Goal: Task Accomplishment & Management: Use online tool/utility

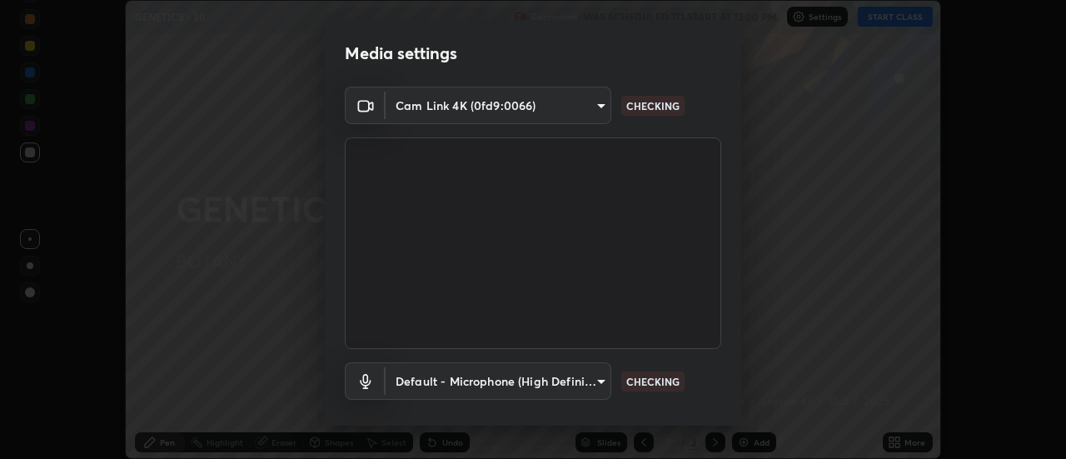
scroll to position [87, 0]
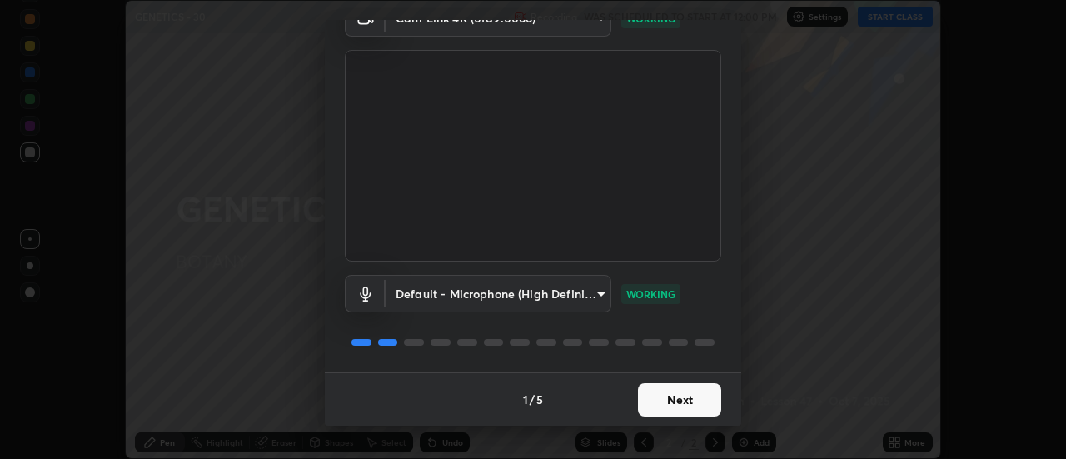
click at [674, 401] on button "Next" at bounding box center [679, 399] width 83 height 33
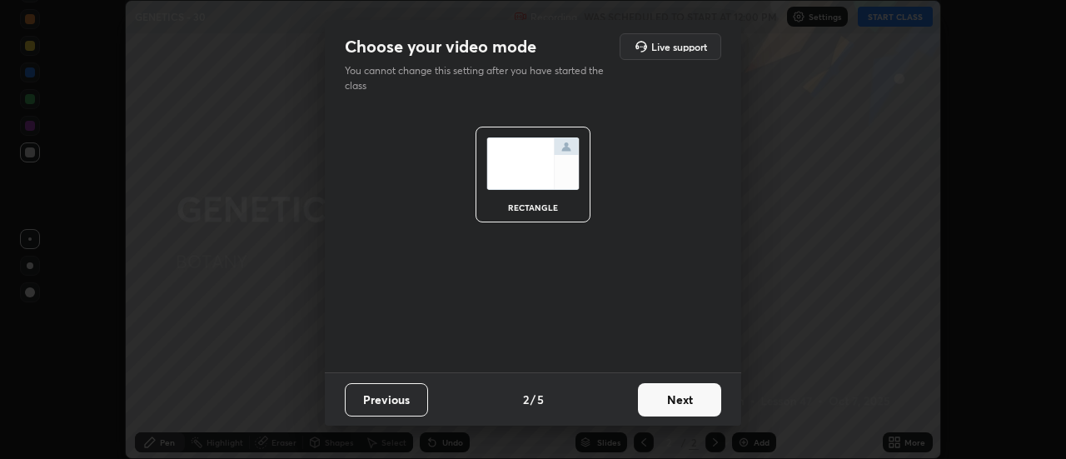
click at [677, 401] on button "Next" at bounding box center [679, 399] width 83 height 33
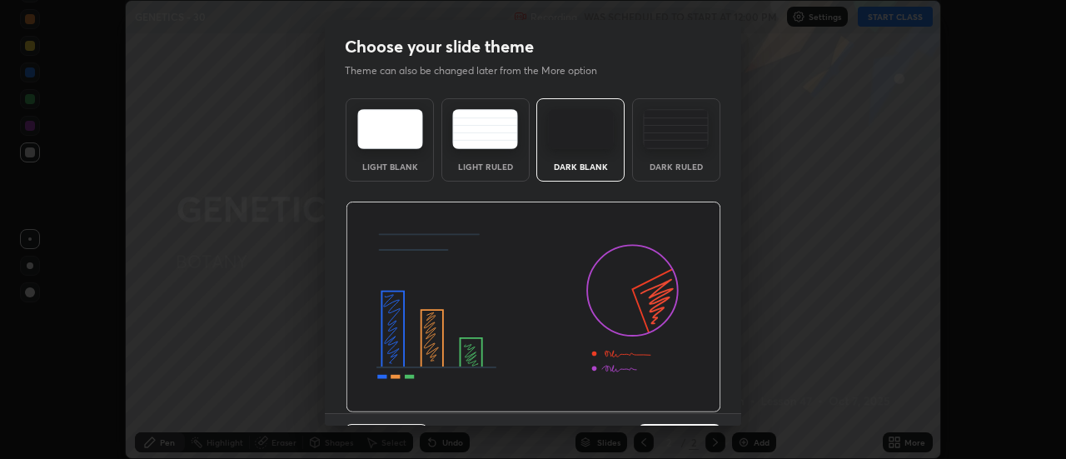
click at [684, 405] on img at bounding box center [534, 308] width 376 height 212
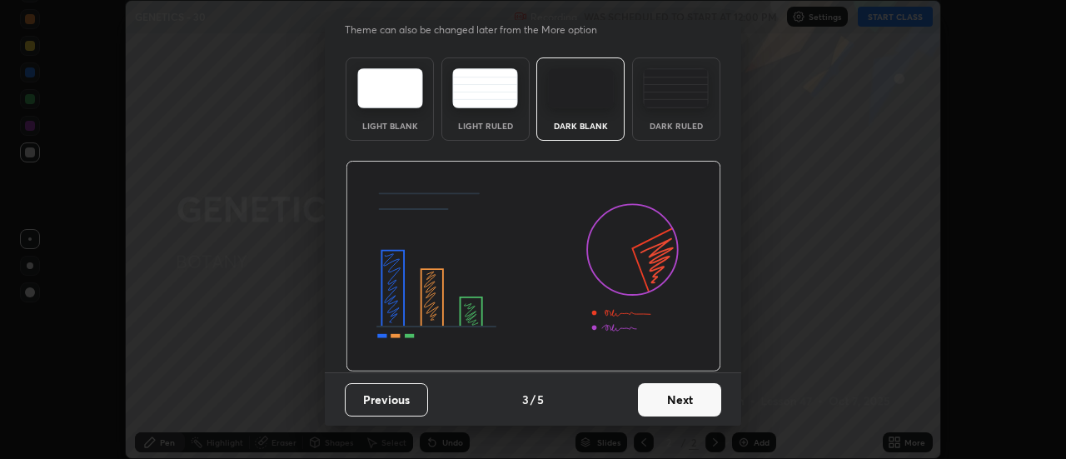
click at [689, 398] on button "Next" at bounding box center [679, 399] width 83 height 33
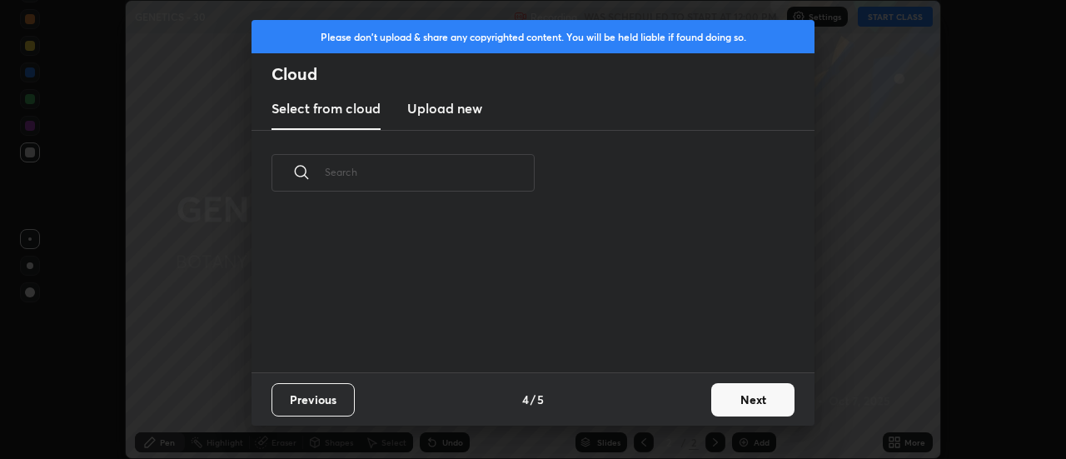
click at [717, 405] on button "Next" at bounding box center [753, 399] width 83 height 33
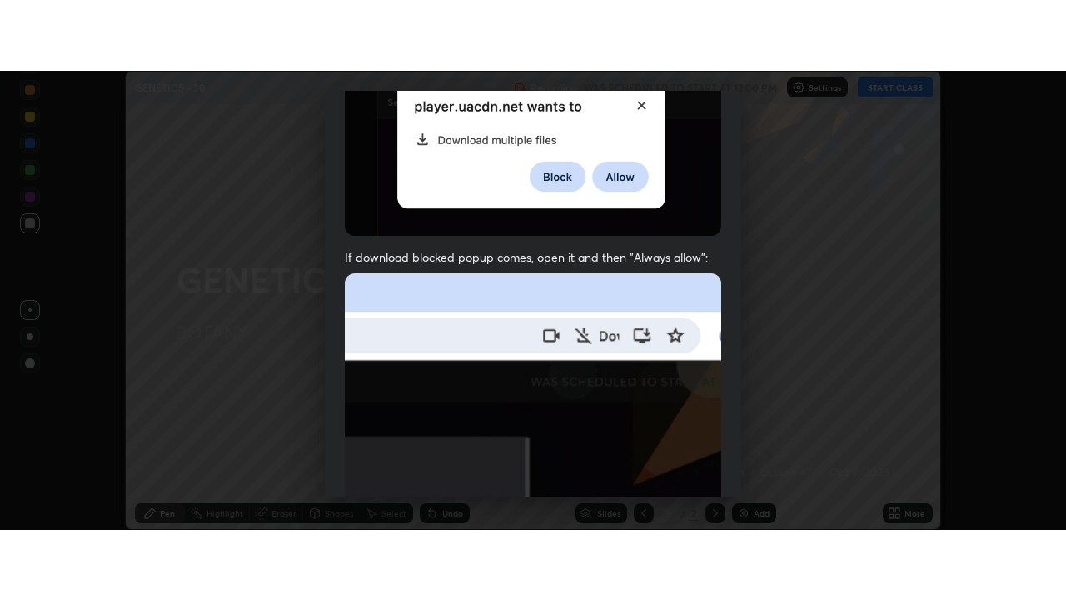
scroll to position [427, 0]
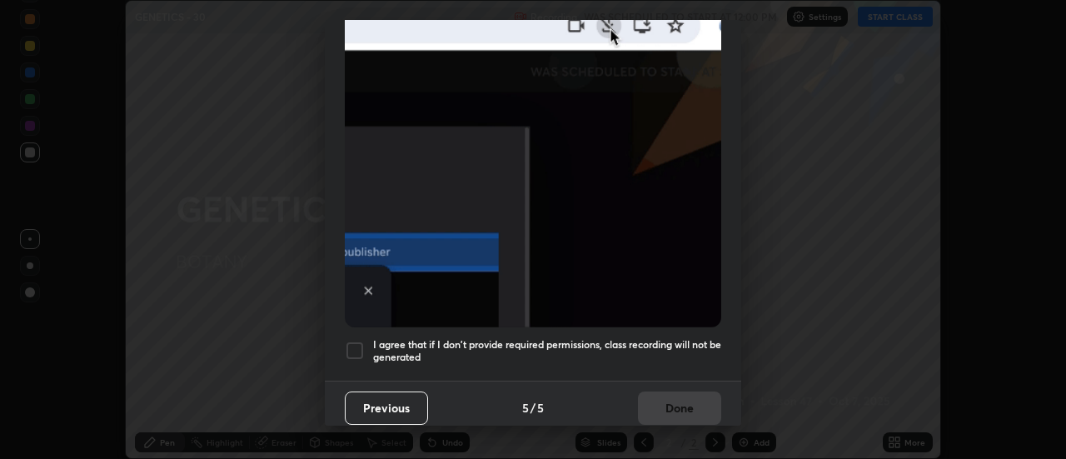
click at [355, 342] on div at bounding box center [355, 351] width 20 height 20
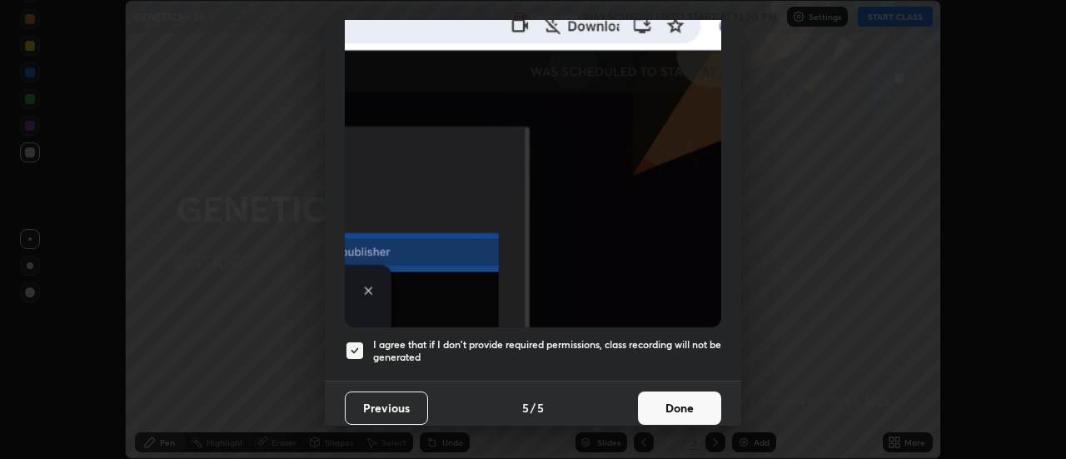
click at [687, 398] on button "Done" at bounding box center [679, 408] width 83 height 33
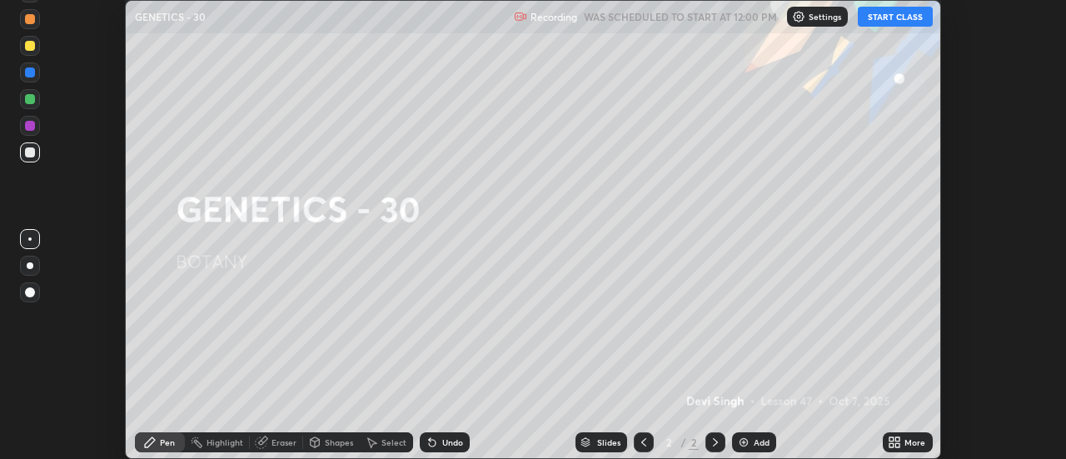
click at [882, 17] on button "START CLASS" at bounding box center [895, 17] width 75 height 20
click at [896, 447] on icon at bounding box center [894, 442] width 13 height 13
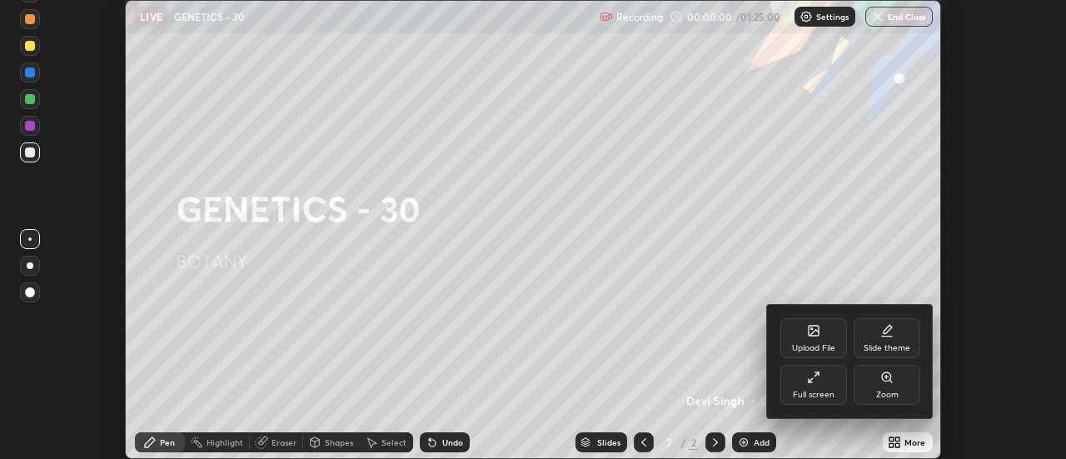
click at [837, 402] on div "Full screen" at bounding box center [814, 385] width 67 height 40
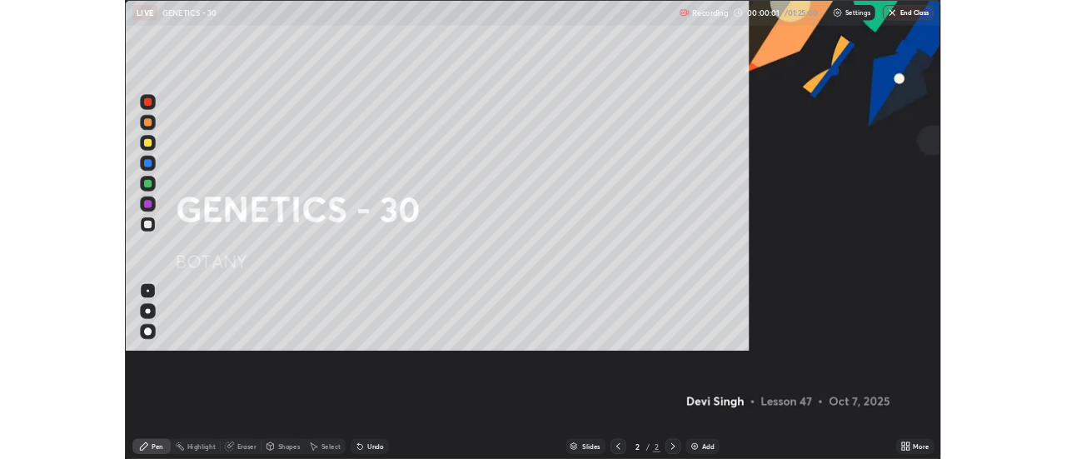
scroll to position [600, 1066]
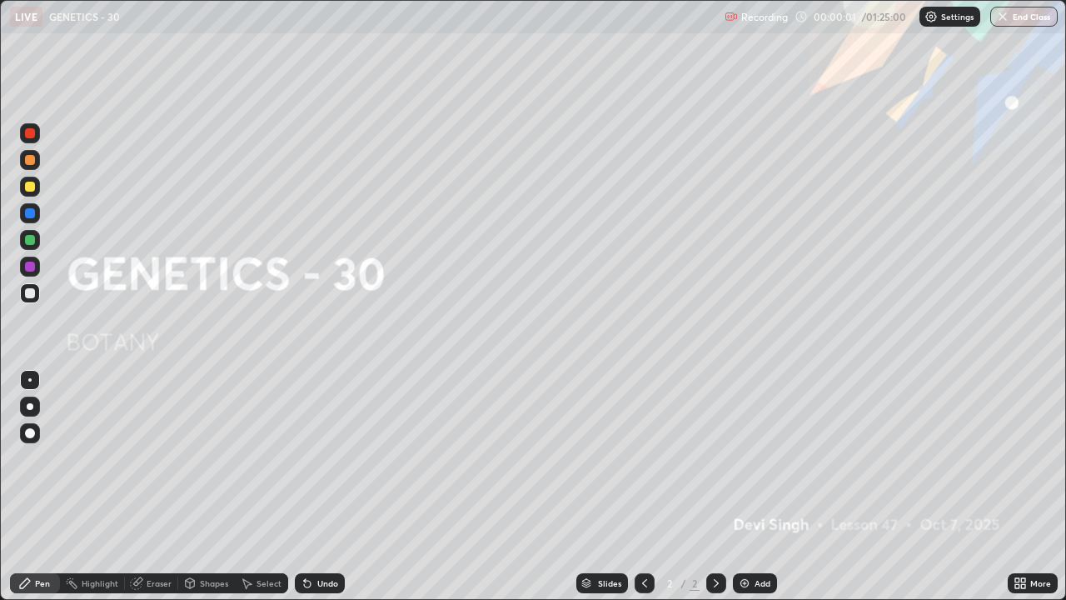
click at [762, 458] on div "Add" at bounding box center [763, 583] width 16 height 8
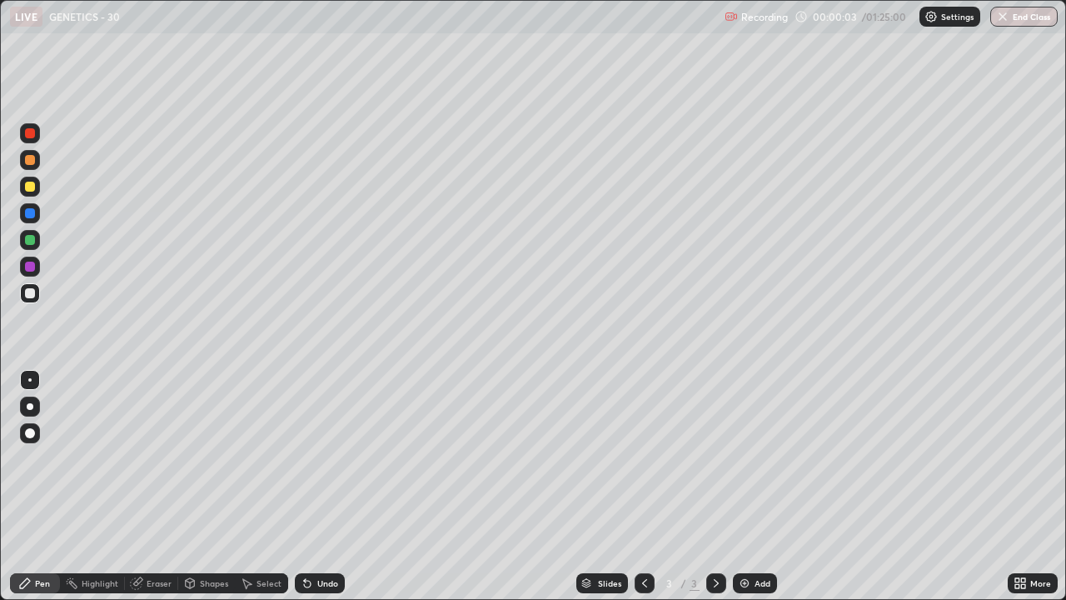
click at [24, 187] on div at bounding box center [30, 187] width 20 height 20
click at [317, 458] on div "Undo" at bounding box center [327, 583] width 21 height 8
click at [22, 295] on div at bounding box center [30, 293] width 20 height 20
click at [30, 134] on div at bounding box center [30, 133] width 10 height 10
click at [30, 292] on div at bounding box center [30, 293] width 10 height 10
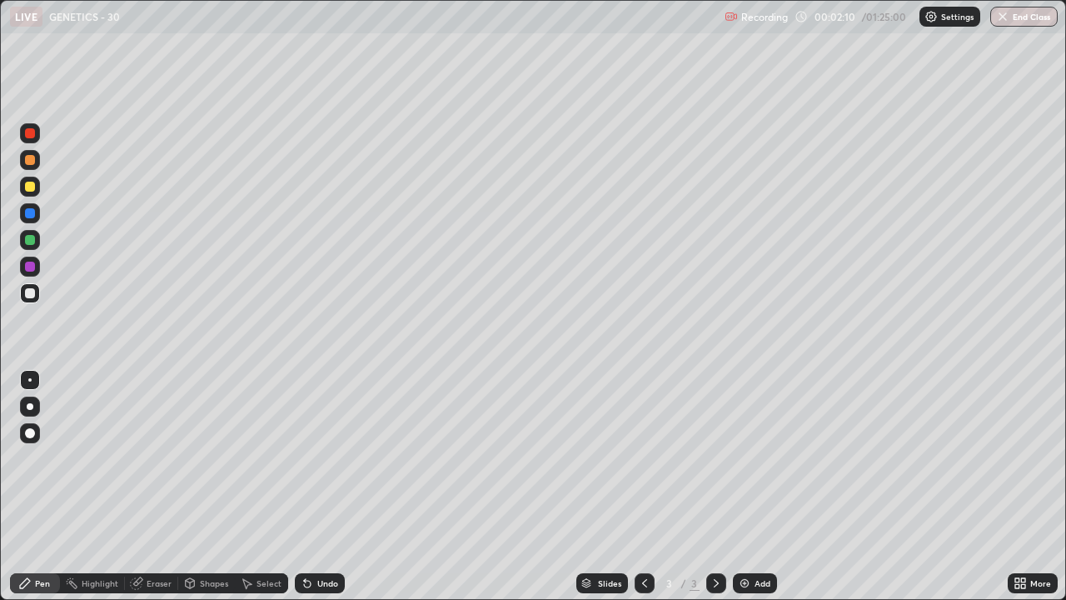
click at [37, 237] on div at bounding box center [30, 240] width 20 height 20
click at [32, 137] on div at bounding box center [30, 133] width 10 height 10
click at [27, 187] on div at bounding box center [30, 187] width 10 height 10
click at [772, 458] on div "Add" at bounding box center [755, 583] width 44 height 20
click at [23, 291] on div at bounding box center [30, 293] width 20 height 20
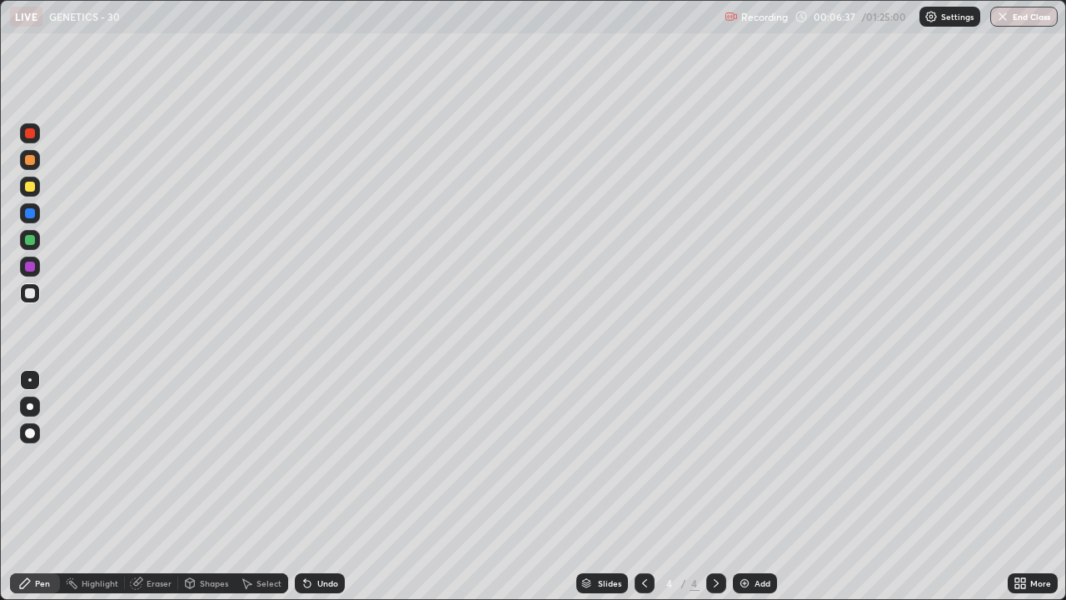
click at [266, 458] on div "Select" at bounding box center [269, 583] width 25 height 8
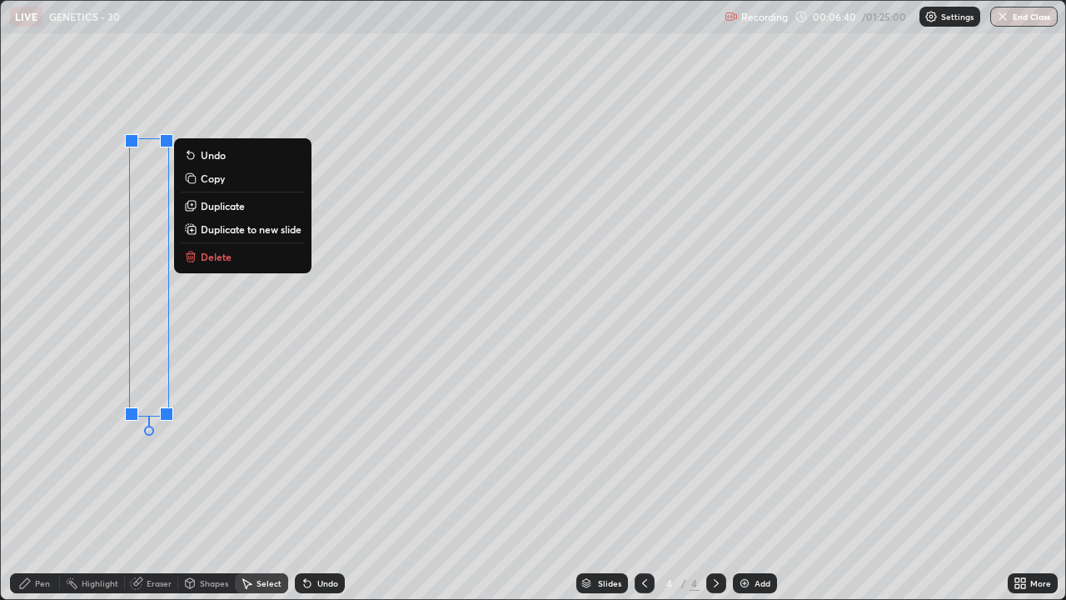
click at [227, 209] on p "Duplicate" at bounding box center [223, 205] width 44 height 13
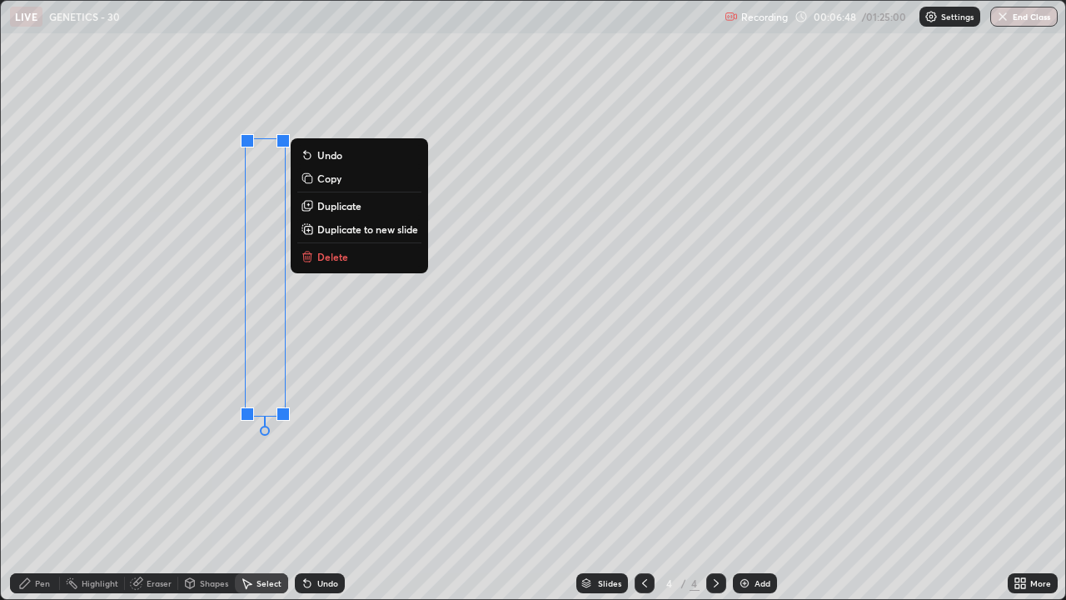
click at [192, 458] on div "0 ° Undo Copy Duplicate Duplicate to new slide Delete" at bounding box center [533, 300] width 1065 height 598
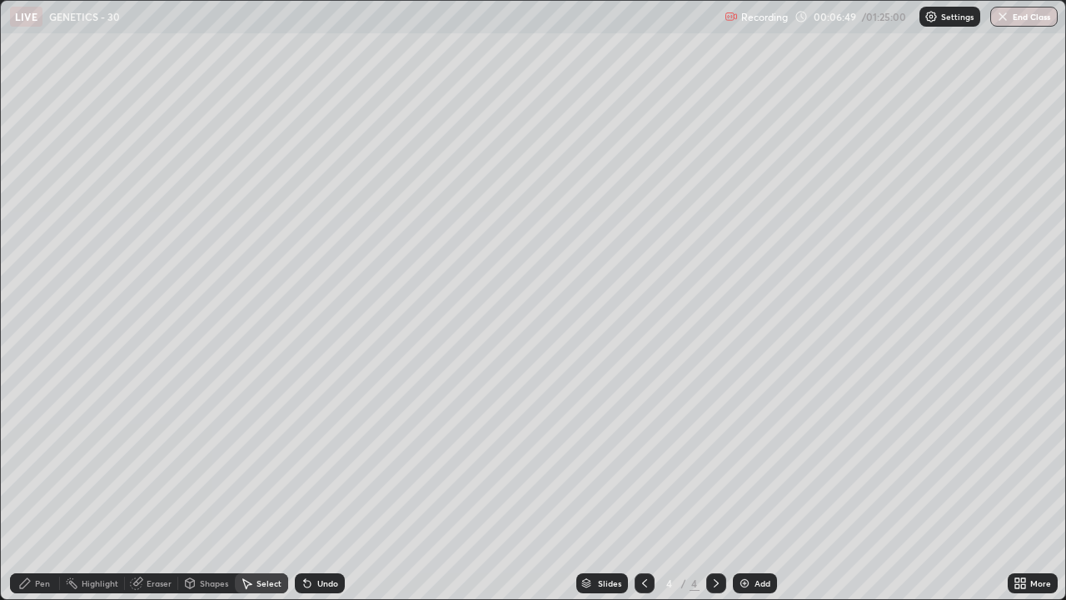
click at [37, 458] on div "Pen" at bounding box center [35, 583] width 50 height 20
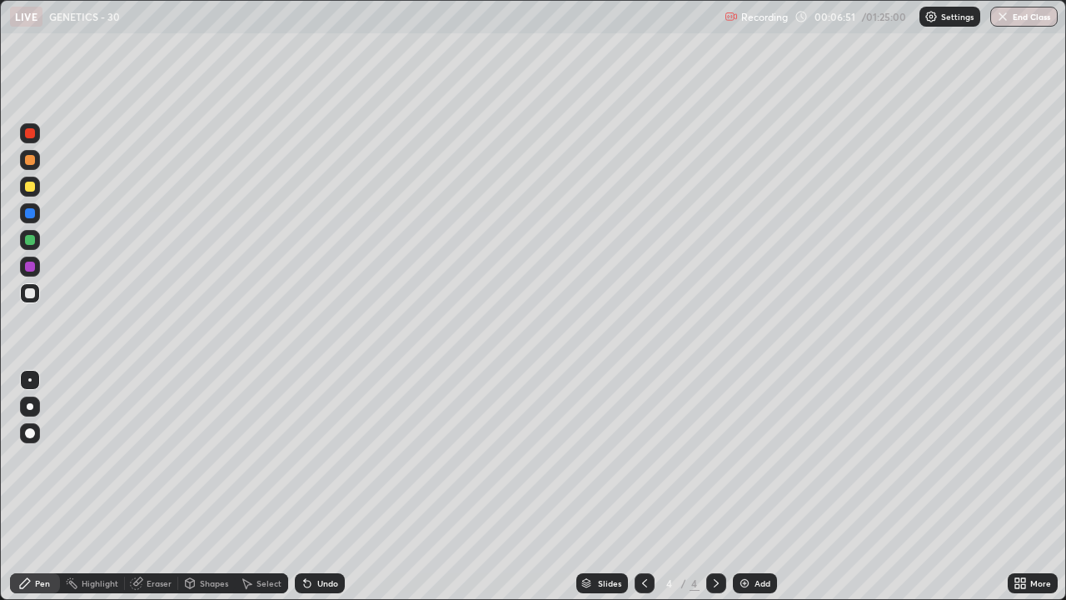
click at [32, 134] on div at bounding box center [30, 133] width 10 height 10
click at [29, 292] on div at bounding box center [30, 293] width 10 height 10
click at [28, 137] on div at bounding box center [30, 133] width 10 height 10
click at [162, 458] on div "Eraser" at bounding box center [159, 583] width 25 height 8
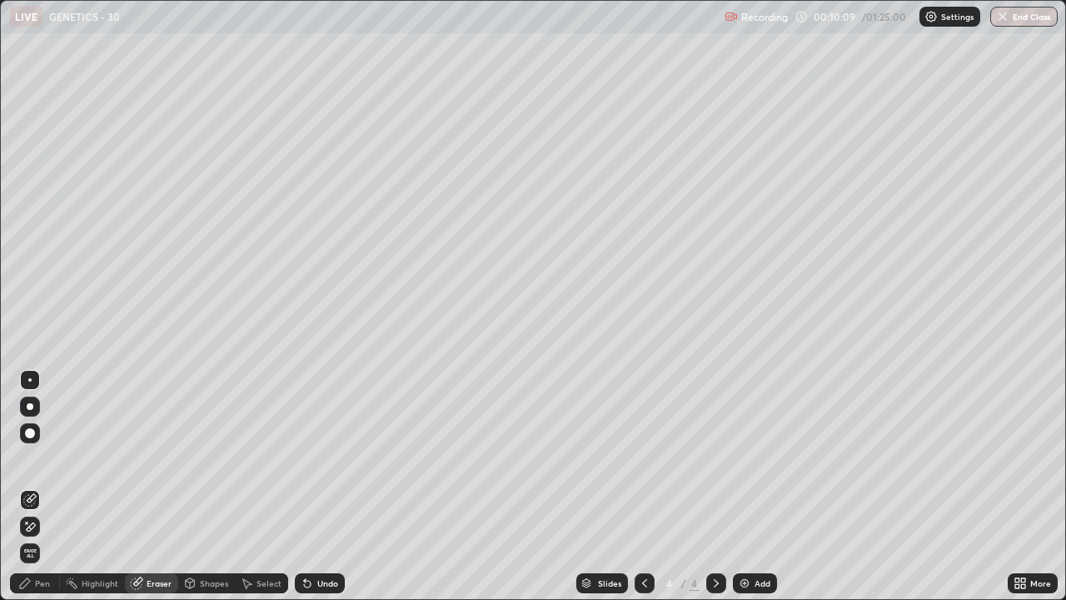
click at [42, 458] on div "Pen" at bounding box center [42, 583] width 15 height 8
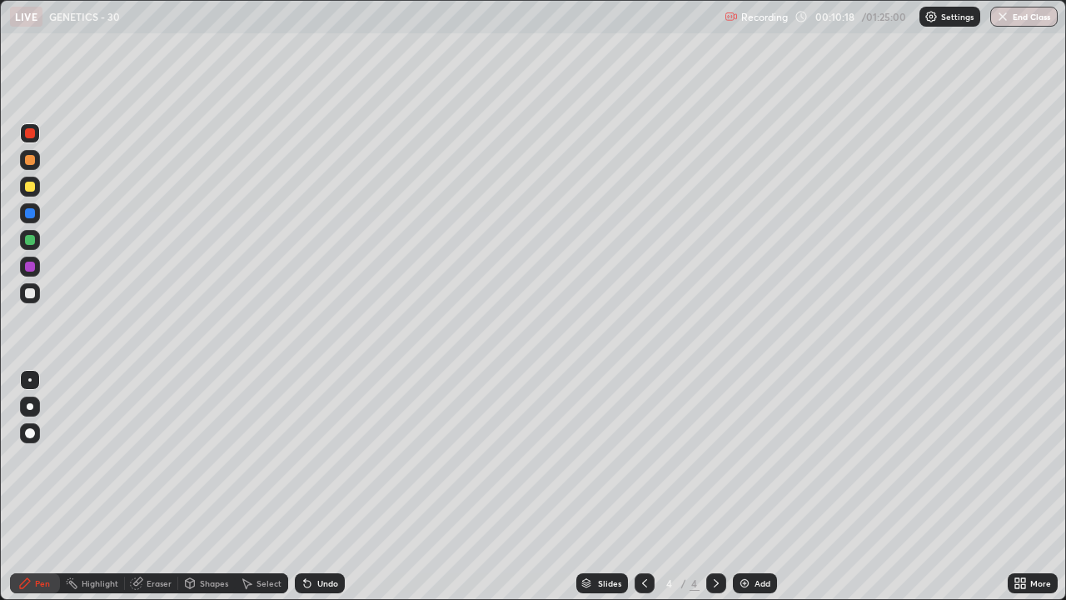
click at [28, 237] on div at bounding box center [30, 240] width 10 height 10
click at [32, 187] on div at bounding box center [30, 187] width 10 height 10
click at [152, 458] on div "Eraser" at bounding box center [159, 583] width 25 height 8
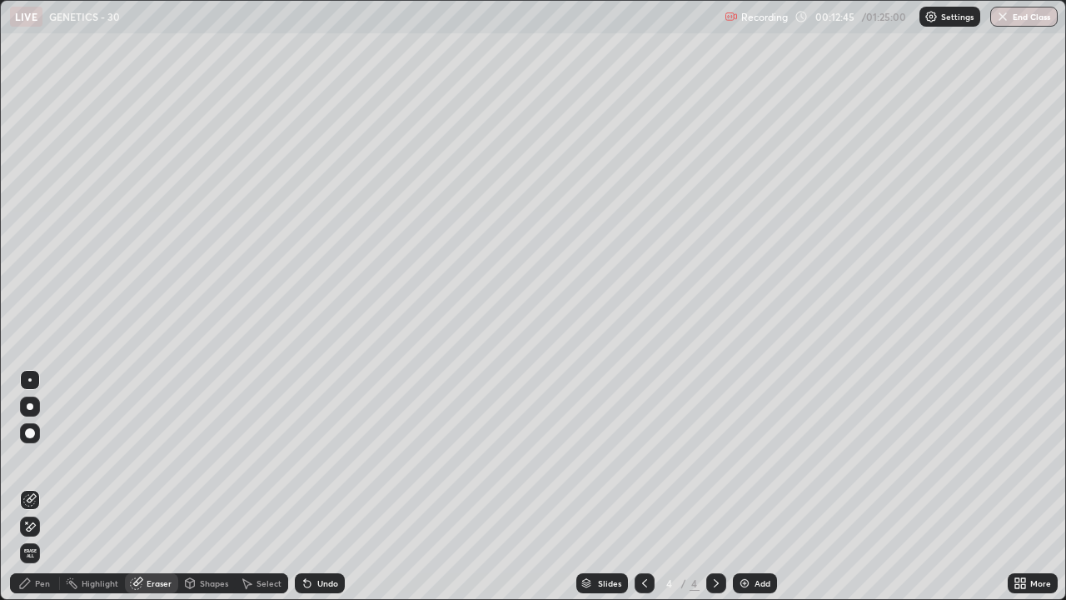
click at [42, 458] on div "Pen" at bounding box center [42, 583] width 15 height 8
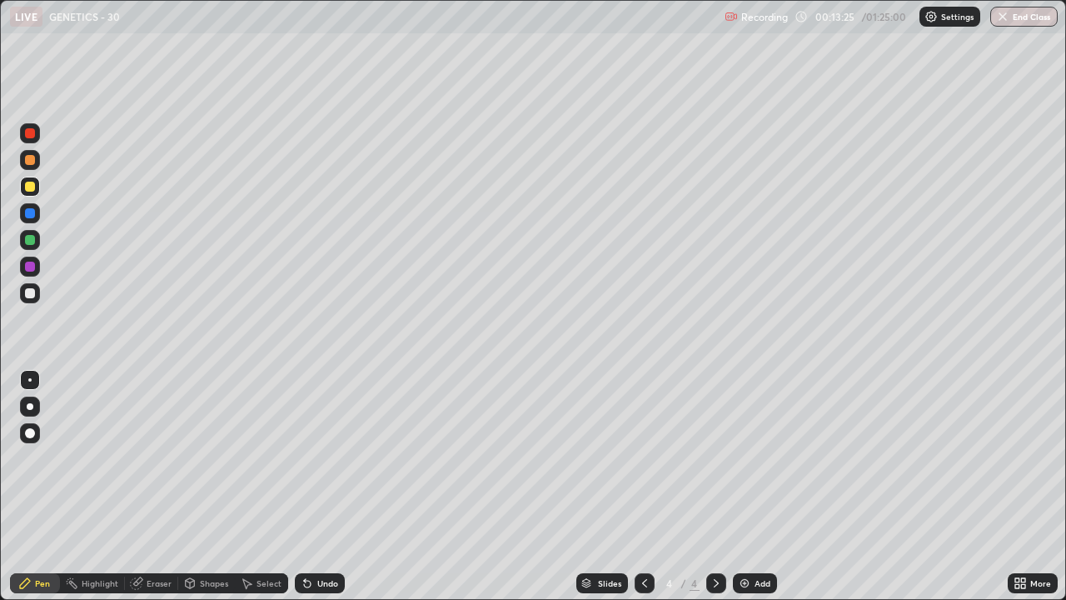
click at [147, 458] on div "Eraser" at bounding box center [159, 583] width 25 height 8
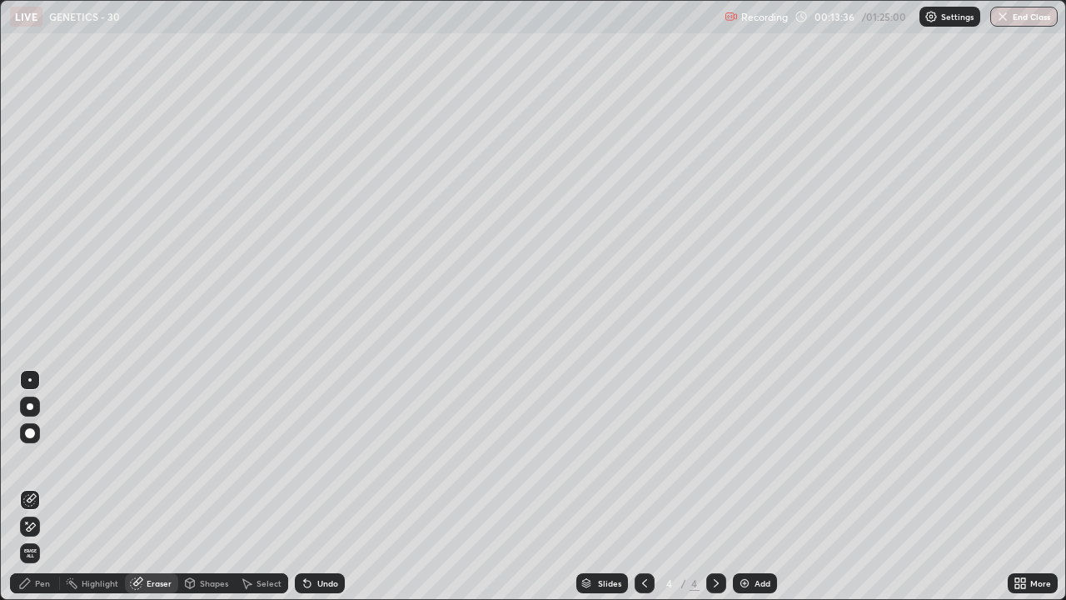
click at [42, 458] on div "Pen" at bounding box center [42, 583] width 15 height 8
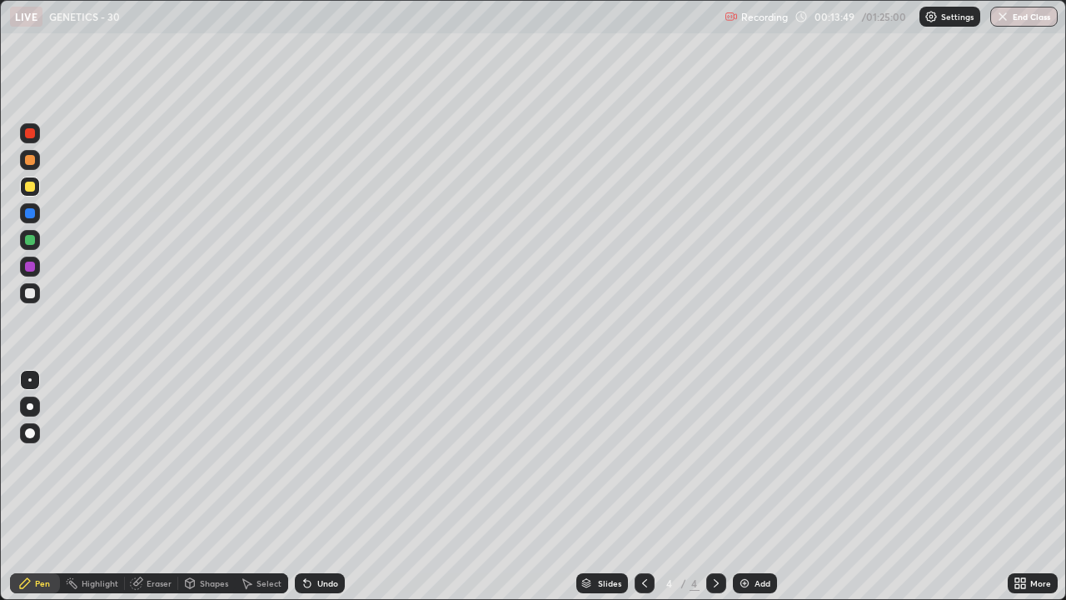
click at [26, 214] on div at bounding box center [30, 213] width 10 height 10
click at [28, 187] on div at bounding box center [30, 187] width 10 height 10
click at [29, 237] on div at bounding box center [30, 240] width 10 height 10
click at [31, 295] on div at bounding box center [30, 293] width 10 height 10
click at [321, 458] on div "Undo" at bounding box center [327, 583] width 21 height 8
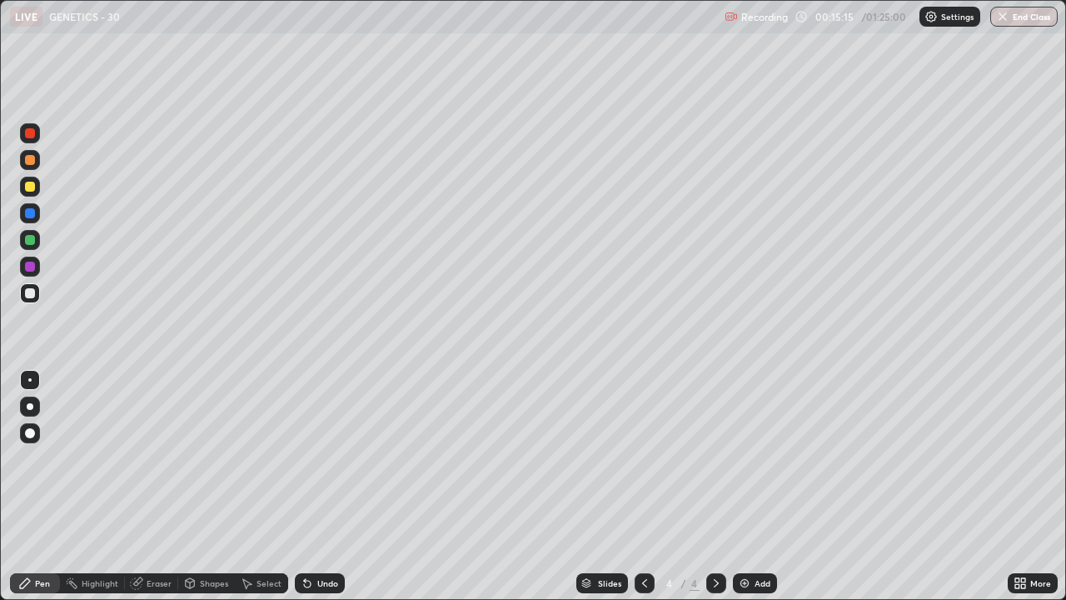
click at [27, 187] on div at bounding box center [30, 187] width 10 height 10
click at [33, 260] on div at bounding box center [30, 267] width 20 height 20
click at [25, 182] on div at bounding box center [30, 187] width 10 height 10
click at [30, 241] on div at bounding box center [30, 240] width 10 height 10
click at [27, 188] on div at bounding box center [30, 187] width 10 height 10
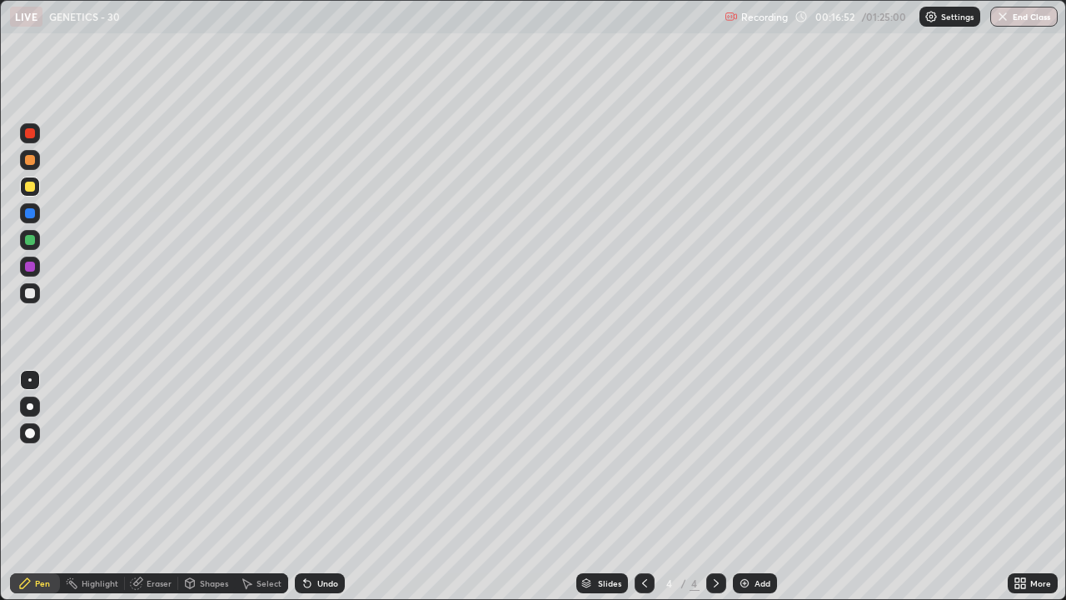
click at [34, 238] on div at bounding box center [30, 240] width 10 height 10
click at [322, 458] on div "Undo" at bounding box center [327, 583] width 21 height 8
click at [319, 458] on div "Undo" at bounding box center [327, 583] width 21 height 8
click at [318, 458] on div "Undo" at bounding box center [327, 583] width 21 height 8
click at [319, 458] on div "Undo" at bounding box center [327, 583] width 21 height 8
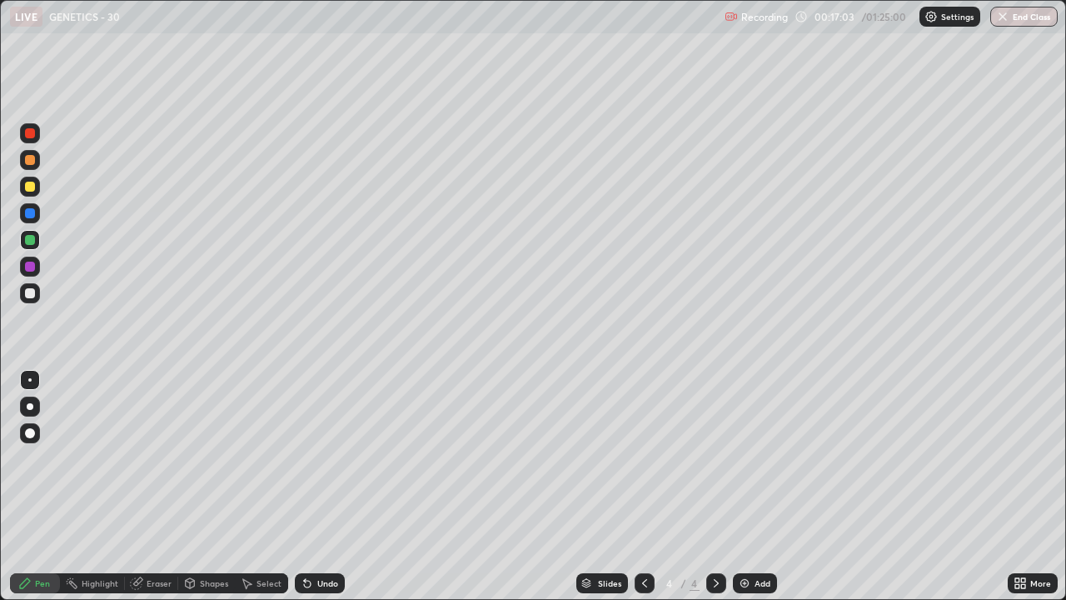
click at [318, 458] on div "Undo" at bounding box center [327, 583] width 21 height 8
click at [321, 458] on div "Undo" at bounding box center [327, 583] width 21 height 8
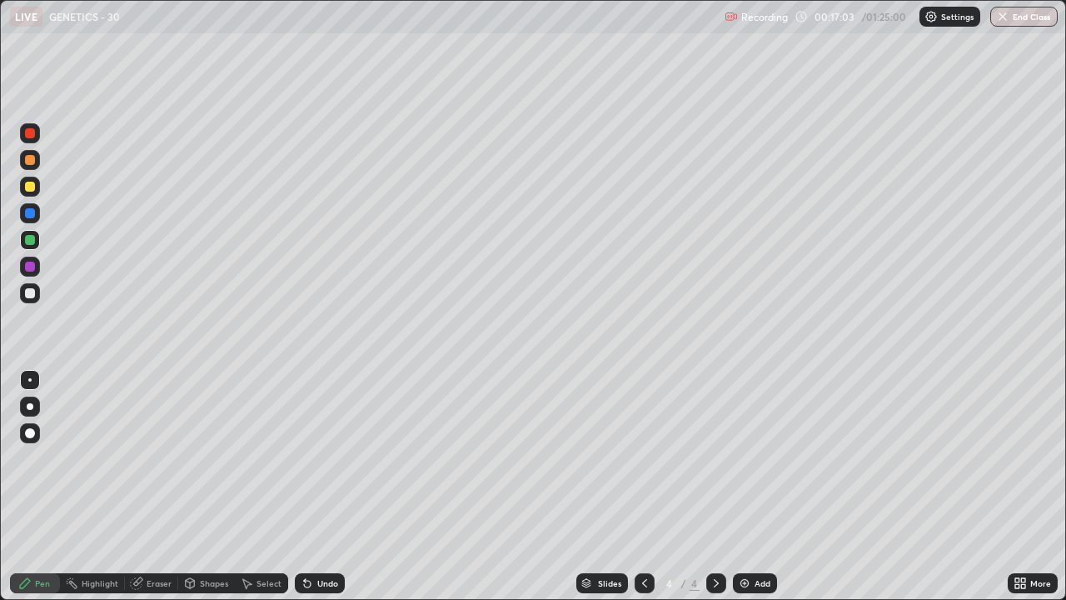
click at [322, 458] on div "Undo" at bounding box center [327, 583] width 21 height 8
click at [321, 458] on div "Undo" at bounding box center [327, 583] width 21 height 8
click at [324, 458] on div "Undo" at bounding box center [327, 583] width 21 height 8
click at [323, 458] on div "Undo" at bounding box center [327, 583] width 21 height 8
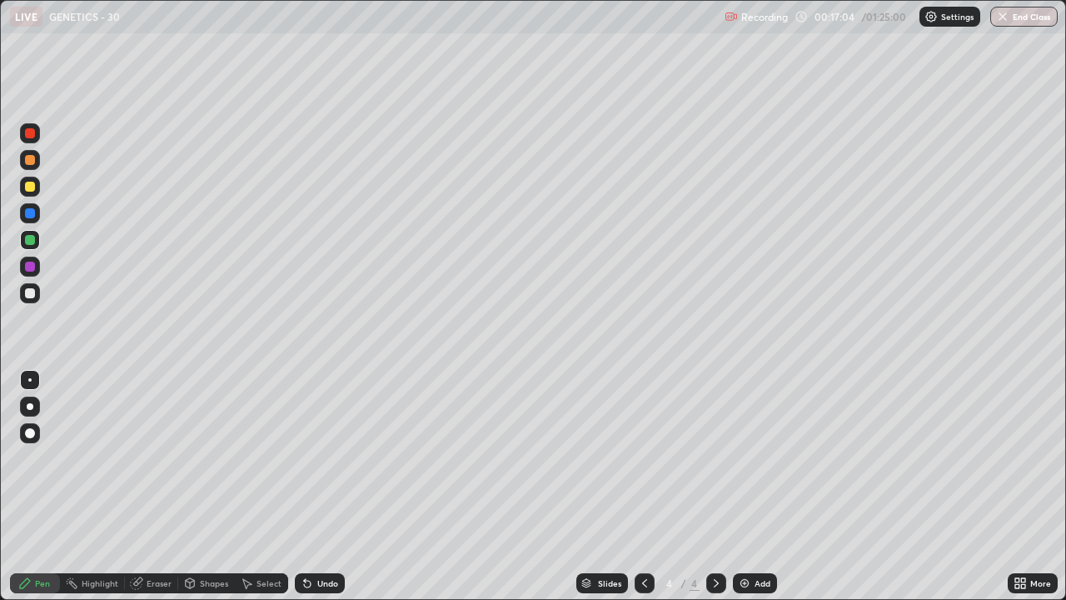
click at [323, 458] on div "Undo" at bounding box center [327, 583] width 21 height 8
click at [324, 458] on div "Undo" at bounding box center [327, 583] width 21 height 8
click at [257, 458] on div "Select" at bounding box center [269, 583] width 25 height 8
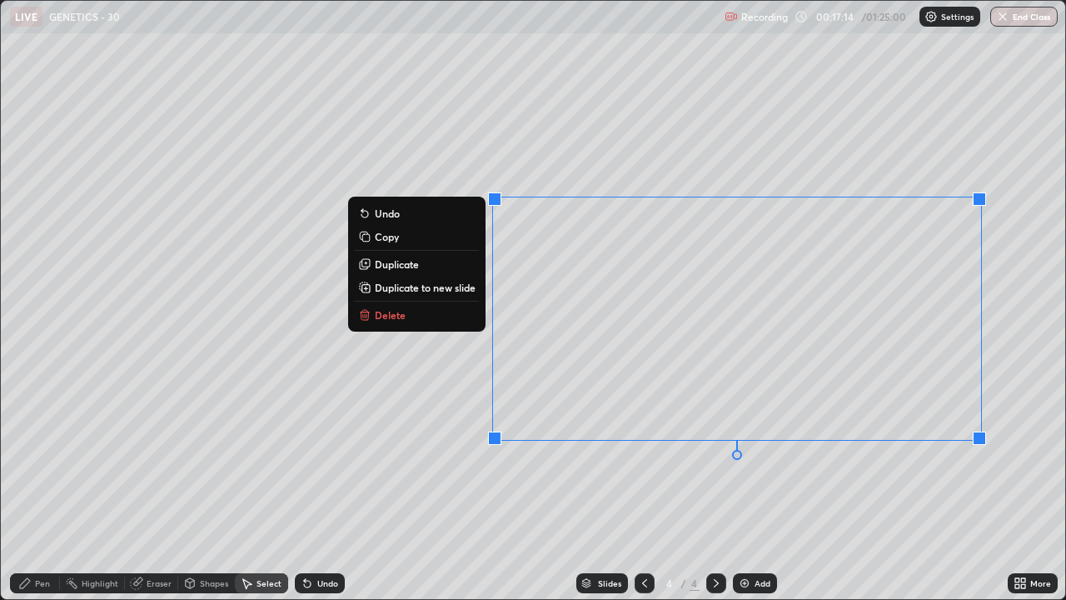
click at [856, 407] on div "0 ° Undo Copy Duplicate Duplicate to new slide Delete" at bounding box center [533, 300] width 1065 height 598
click at [573, 458] on div "0 ° Undo Copy Duplicate Duplicate to new slide Delete" at bounding box center [533, 300] width 1065 height 598
click at [935, 458] on div "0 ° Undo Copy Duplicate Duplicate to new slide Delete" at bounding box center [533, 300] width 1065 height 598
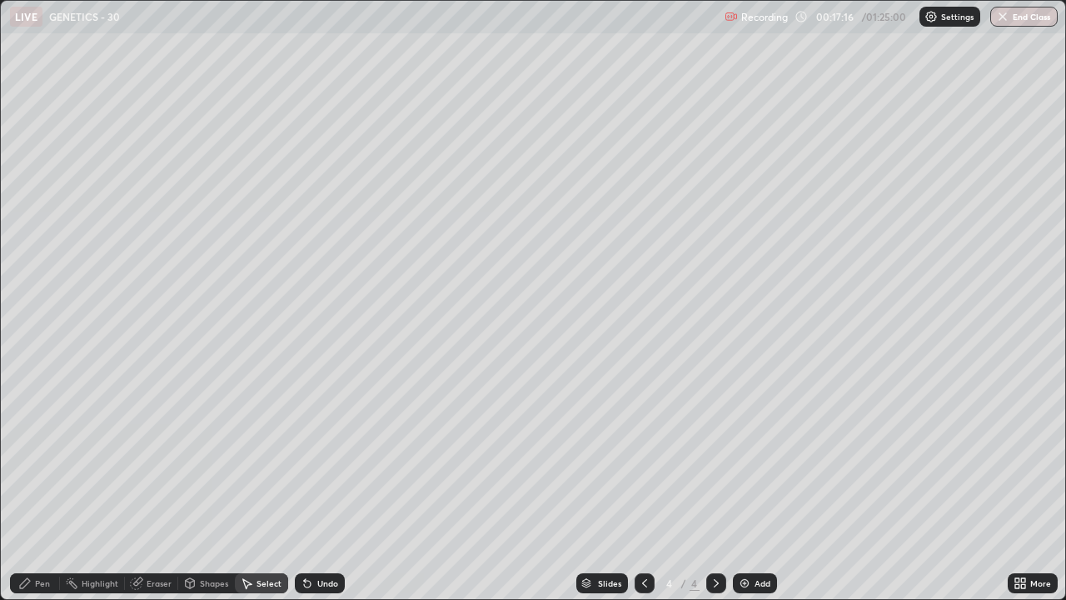
click at [970, 458] on div "0 ° Undo Copy Duplicate Duplicate to new slide Delete" at bounding box center [533, 300] width 1065 height 598
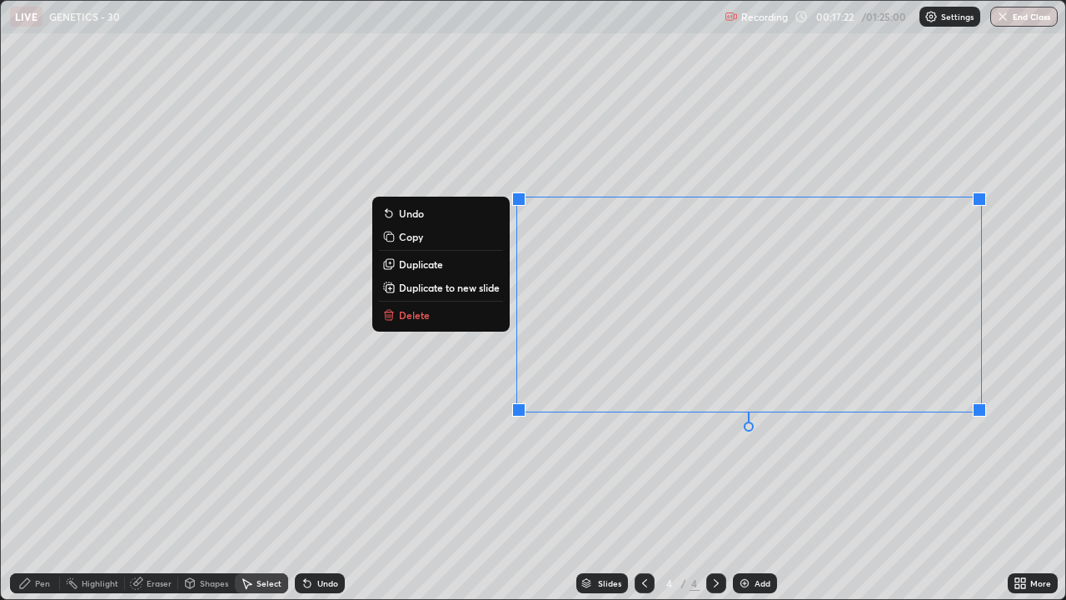
click at [695, 458] on div "0 ° Undo Copy Duplicate Duplicate to new slide Delete" at bounding box center [533, 300] width 1065 height 598
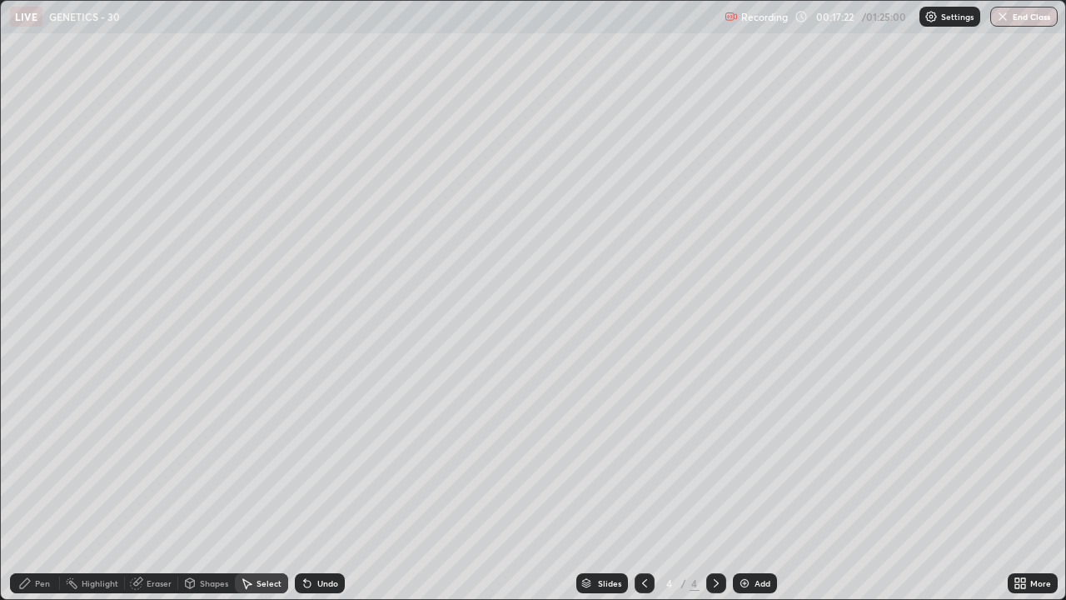
click at [674, 458] on div "0 ° Undo Copy Duplicate Duplicate to new slide Delete" at bounding box center [533, 300] width 1065 height 598
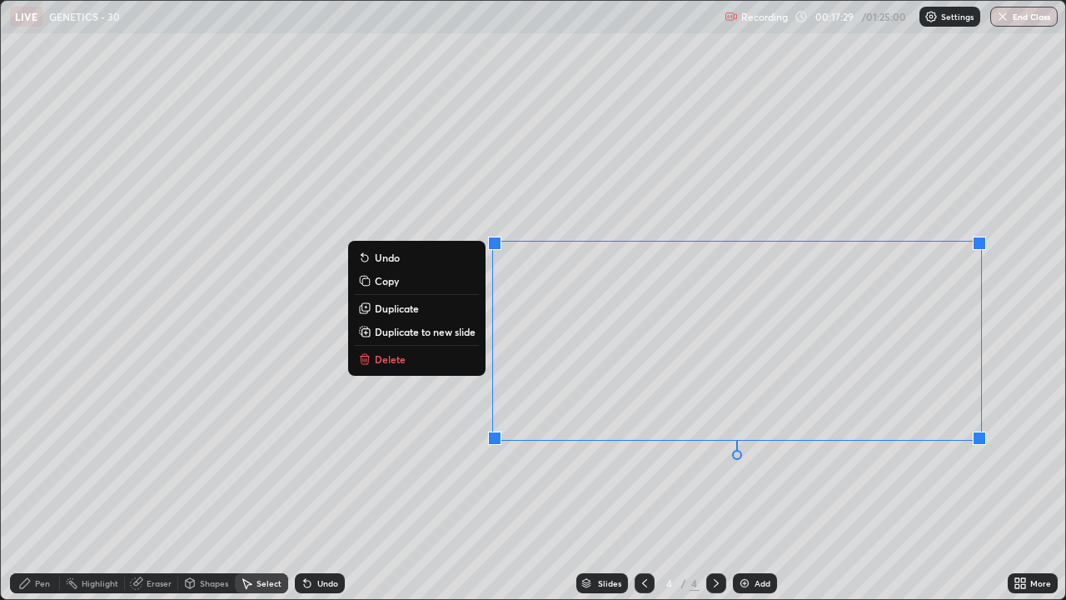
click at [336, 458] on div "0 ° Undo Copy Duplicate Duplicate to new slide Delete" at bounding box center [533, 300] width 1065 height 598
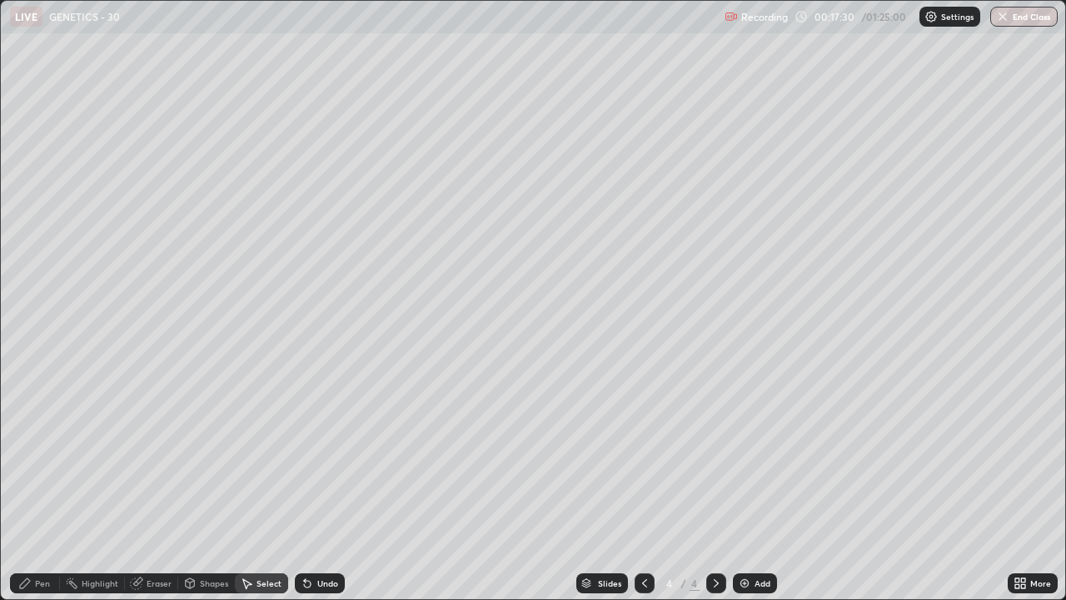
click at [464, 458] on div "0 ° Undo Copy Duplicate Duplicate to new slide Delete" at bounding box center [533, 300] width 1065 height 598
click at [42, 458] on div "Pen" at bounding box center [42, 583] width 15 height 8
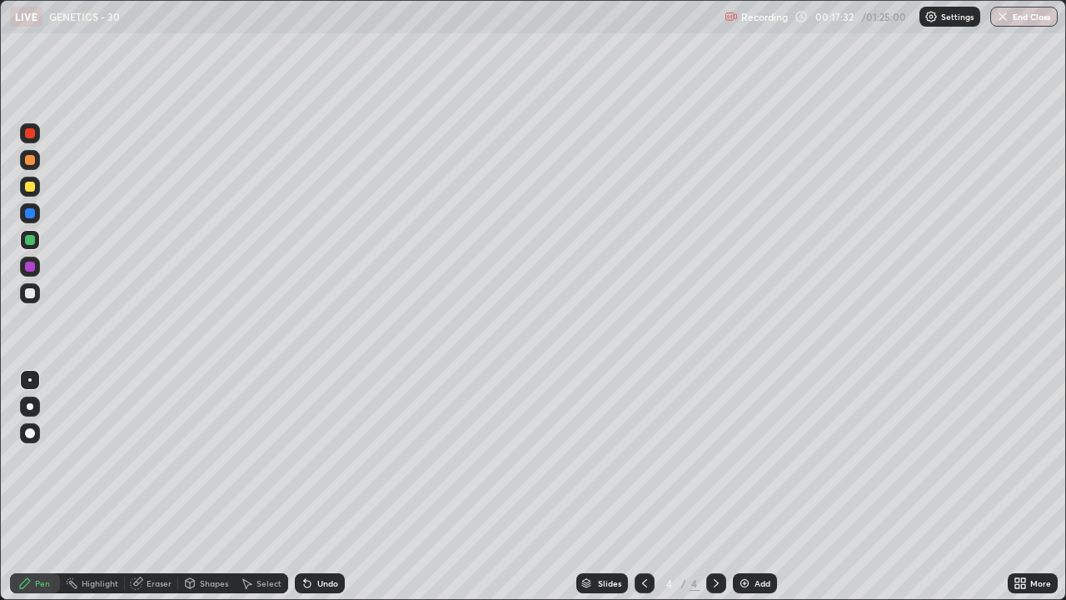
click at [149, 458] on div "Eraser" at bounding box center [159, 583] width 25 height 8
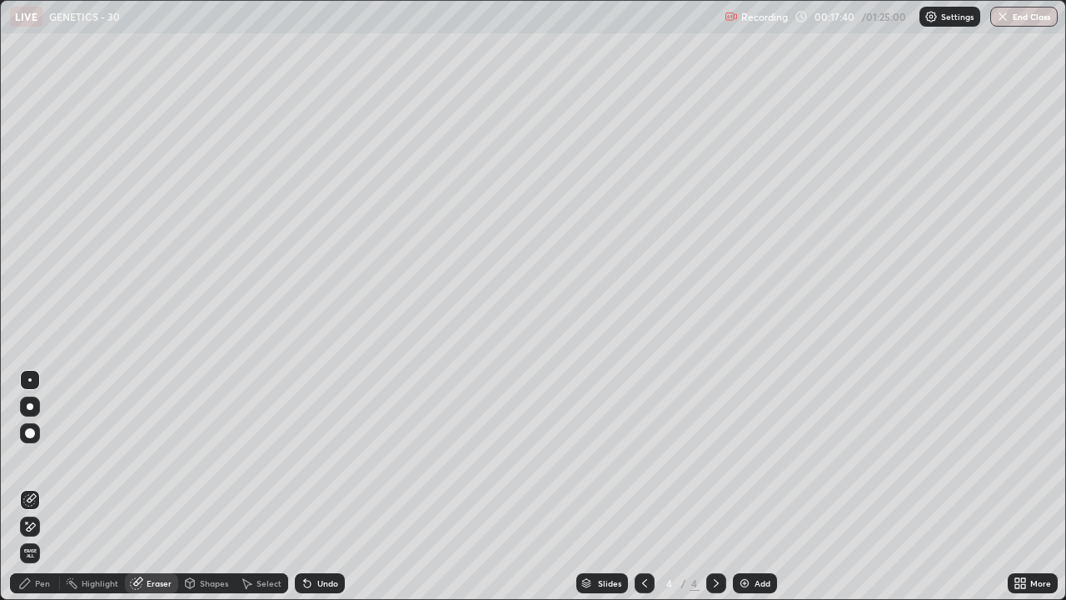
click at [1015, 458] on icon at bounding box center [1020, 583] width 13 height 13
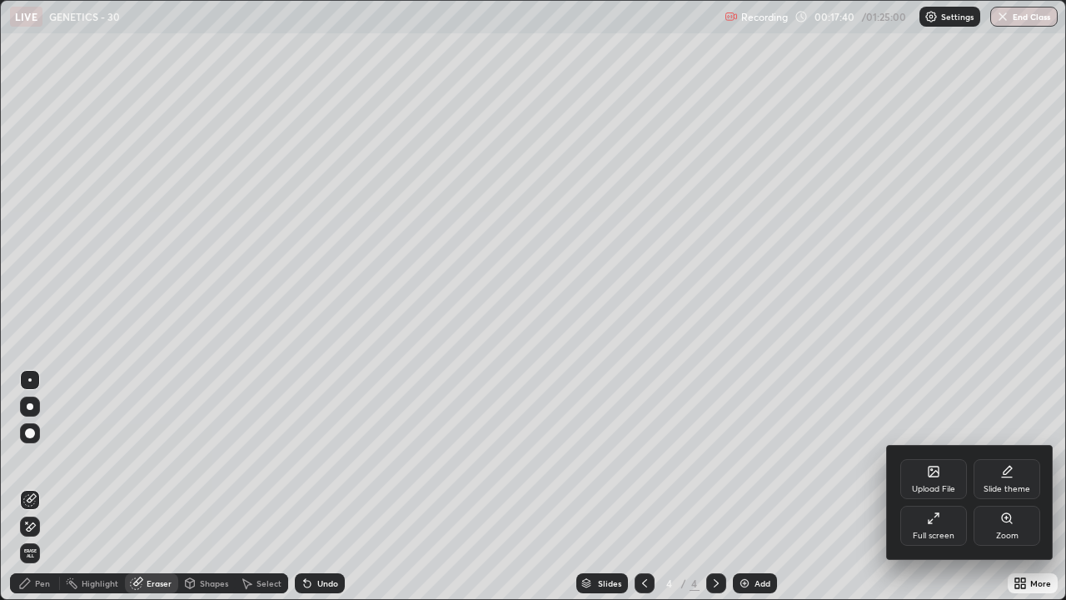
click at [937, 458] on div "Full screen" at bounding box center [934, 536] width 42 height 8
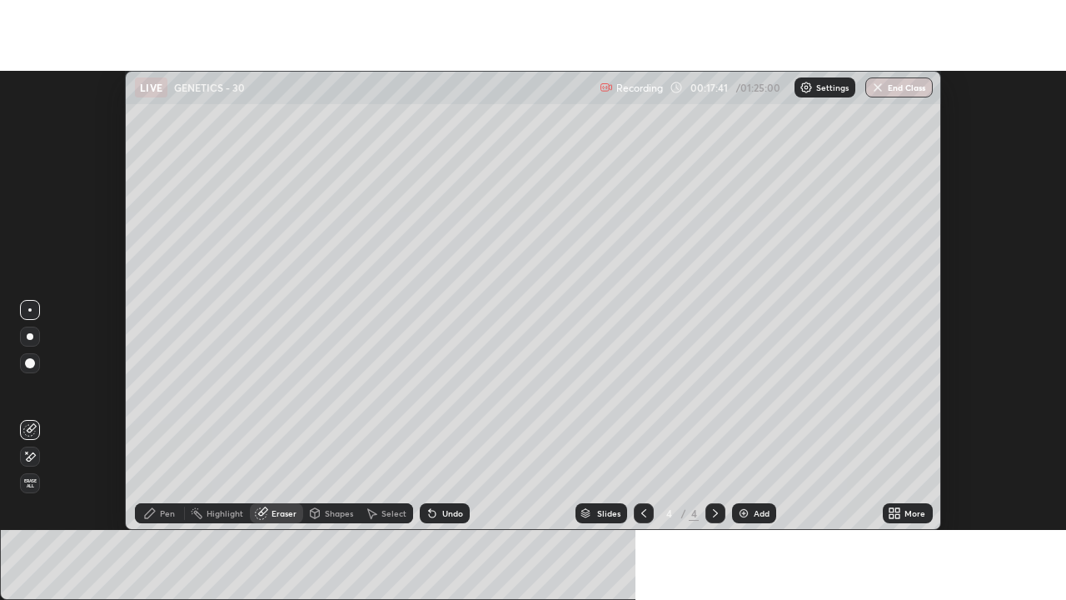
scroll to position [82858, 82251]
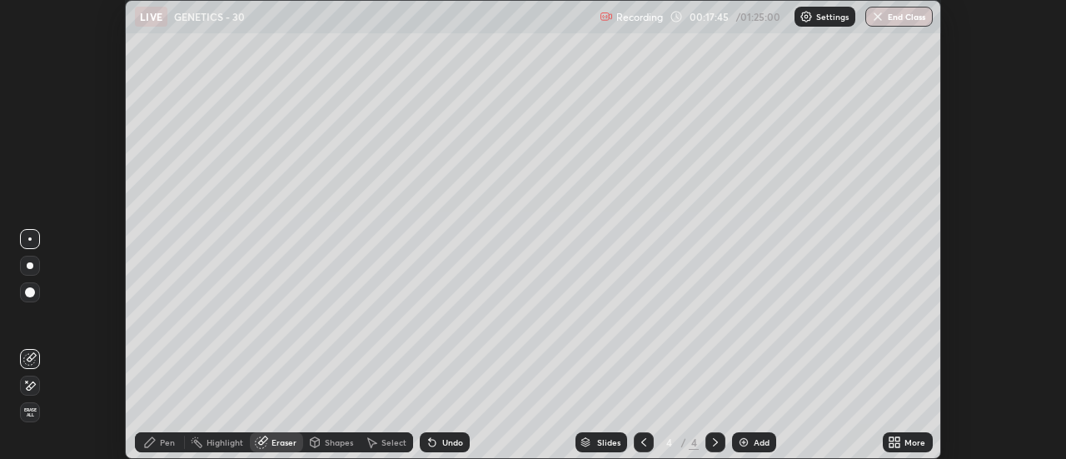
click at [438, 443] on div "Undo" at bounding box center [445, 442] width 50 height 20
click at [892, 439] on icon at bounding box center [892, 439] width 4 height 4
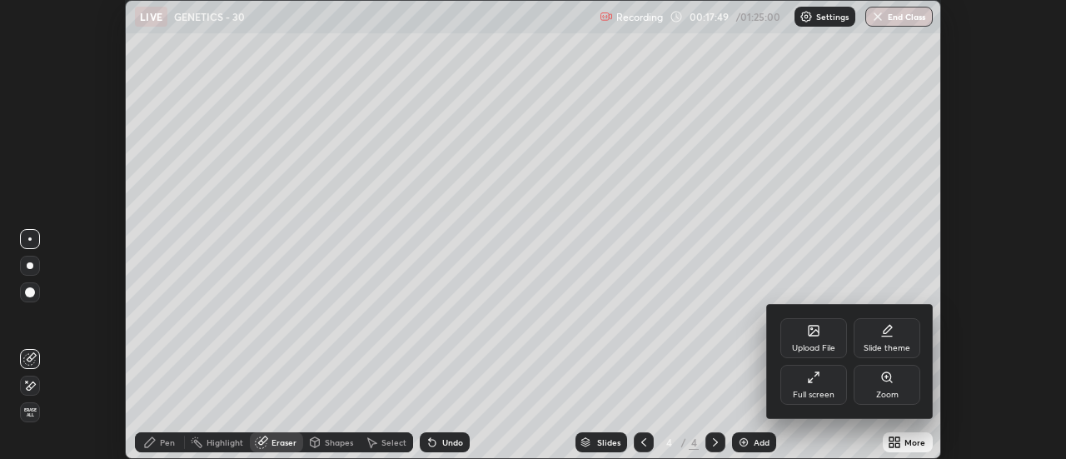
click at [815, 394] on div "Full screen" at bounding box center [814, 395] width 42 height 8
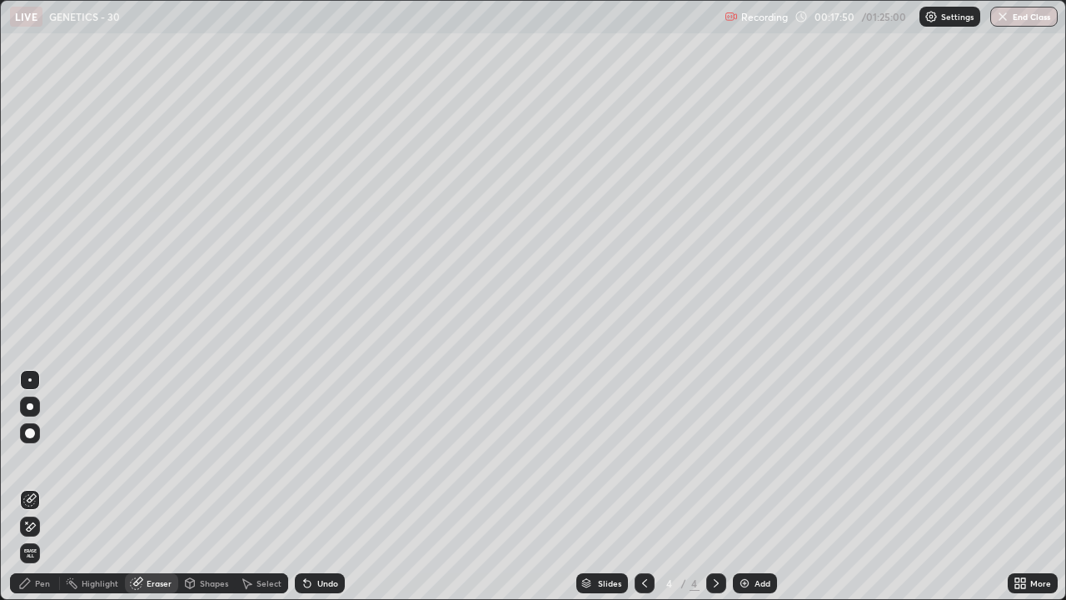
scroll to position [600, 1066]
click at [34, 458] on div "Pen" at bounding box center [35, 583] width 50 height 20
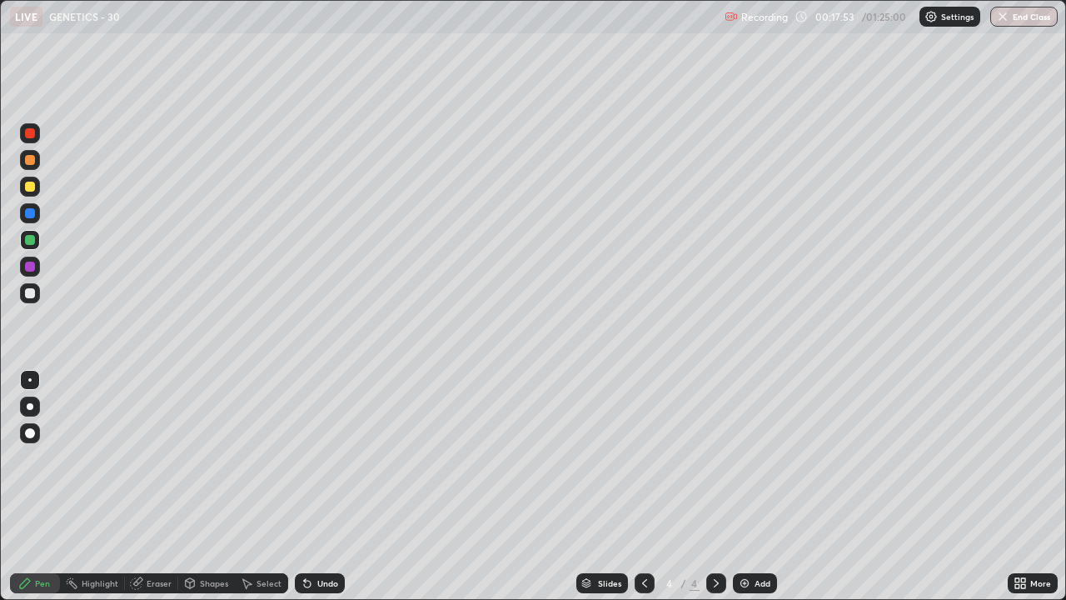
click at [31, 293] on div at bounding box center [30, 293] width 10 height 10
click at [32, 237] on div at bounding box center [30, 240] width 10 height 10
click at [744, 458] on img at bounding box center [744, 583] width 13 height 13
click at [29, 185] on div at bounding box center [30, 187] width 10 height 10
click at [30, 296] on div at bounding box center [30, 293] width 10 height 10
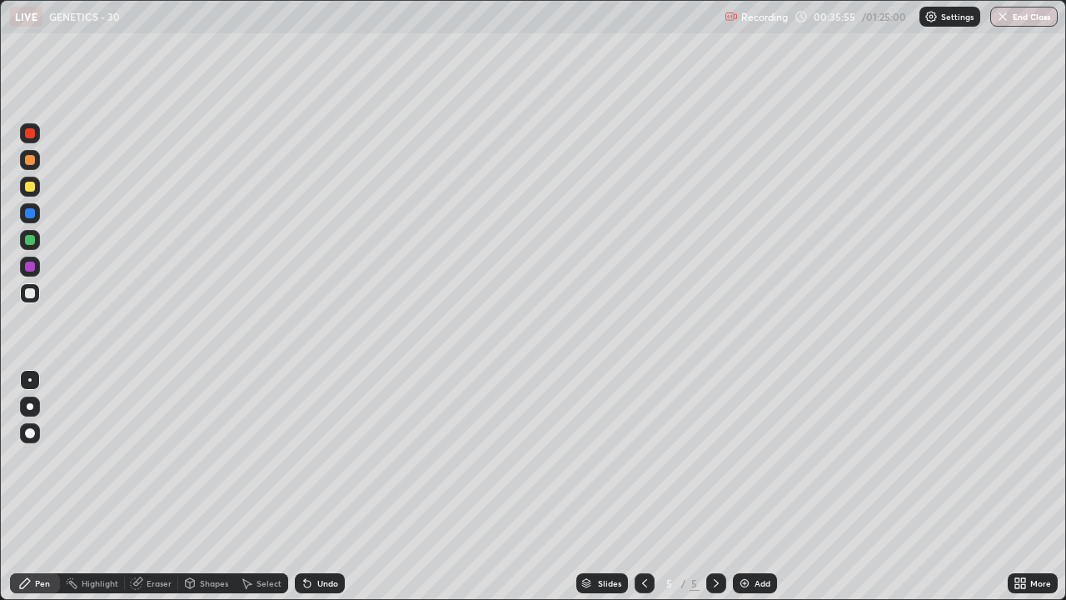
click at [740, 458] on img at bounding box center [744, 583] width 13 height 13
click at [30, 187] on div at bounding box center [30, 187] width 10 height 10
click at [32, 300] on div at bounding box center [30, 293] width 20 height 20
click at [30, 187] on div at bounding box center [30, 187] width 10 height 10
click at [758, 458] on div "Add" at bounding box center [763, 583] width 16 height 8
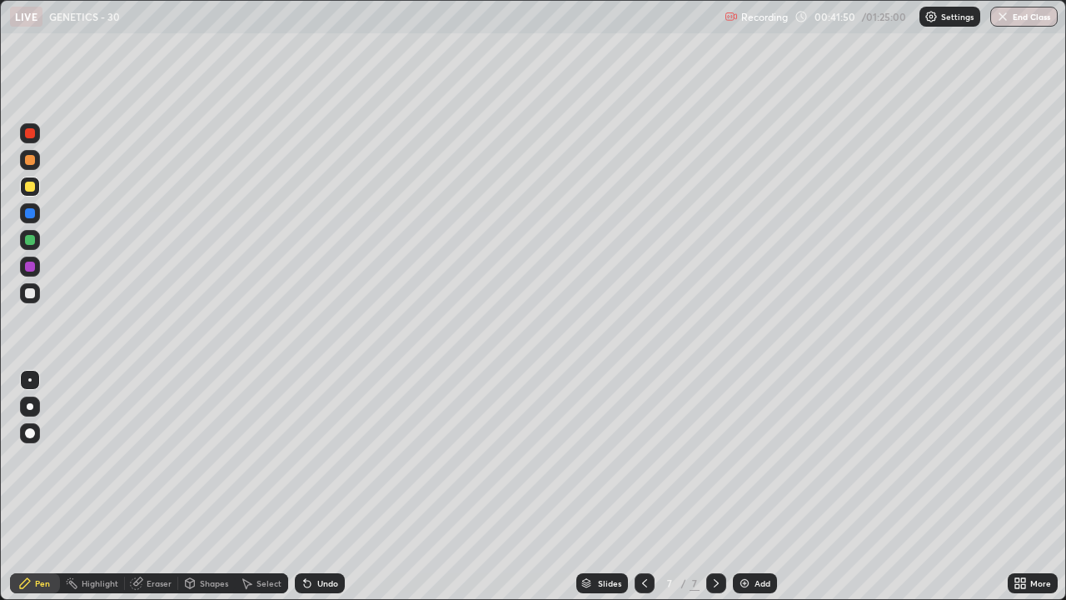
click at [29, 294] on div at bounding box center [30, 293] width 10 height 10
click at [31, 139] on div at bounding box center [30, 133] width 20 height 20
click at [26, 187] on div at bounding box center [30, 187] width 10 height 10
click at [30, 292] on div at bounding box center [30, 293] width 10 height 10
click at [32, 186] on div at bounding box center [30, 187] width 10 height 10
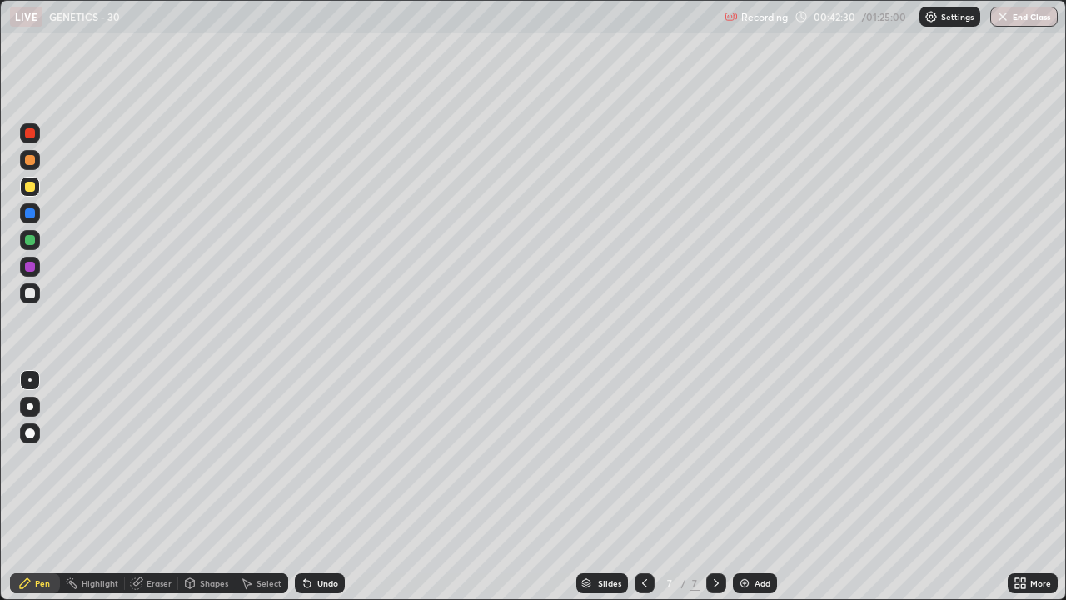
click at [27, 162] on div at bounding box center [30, 160] width 10 height 10
click at [27, 186] on div at bounding box center [30, 187] width 10 height 10
click at [27, 296] on div at bounding box center [30, 293] width 10 height 10
click at [635, 458] on div at bounding box center [645, 583] width 20 height 33
click at [715, 458] on icon at bounding box center [716, 583] width 13 height 13
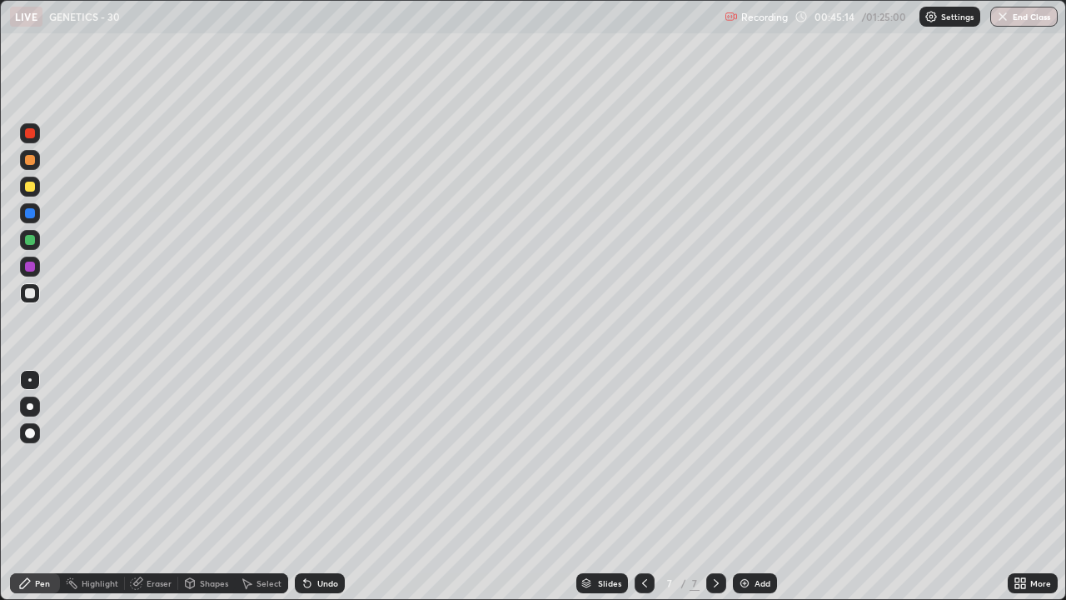
click at [30, 134] on div at bounding box center [30, 133] width 10 height 10
click at [22, 287] on div at bounding box center [30, 293] width 20 height 20
click at [27, 132] on div at bounding box center [30, 133] width 10 height 10
click at [635, 458] on div at bounding box center [645, 583] width 20 height 20
click at [643, 458] on icon at bounding box center [644, 583] width 13 height 13
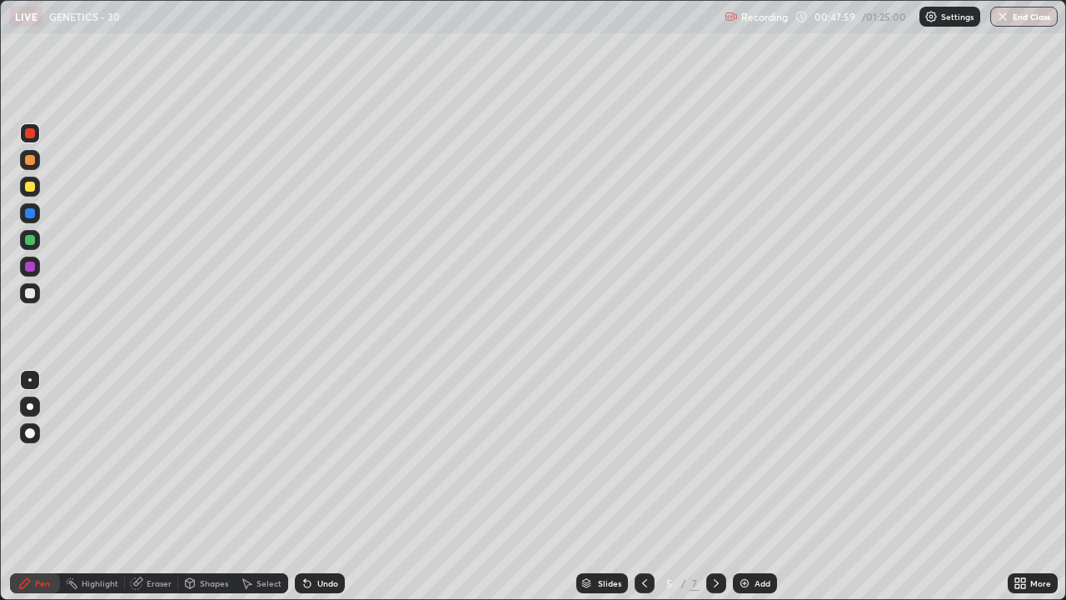
click at [713, 458] on icon at bounding box center [716, 583] width 13 height 13
click at [715, 458] on icon at bounding box center [716, 583] width 13 height 13
click at [747, 458] on img at bounding box center [744, 583] width 13 height 13
click at [29, 183] on div at bounding box center [30, 187] width 10 height 10
click at [26, 302] on div at bounding box center [30, 293] width 20 height 20
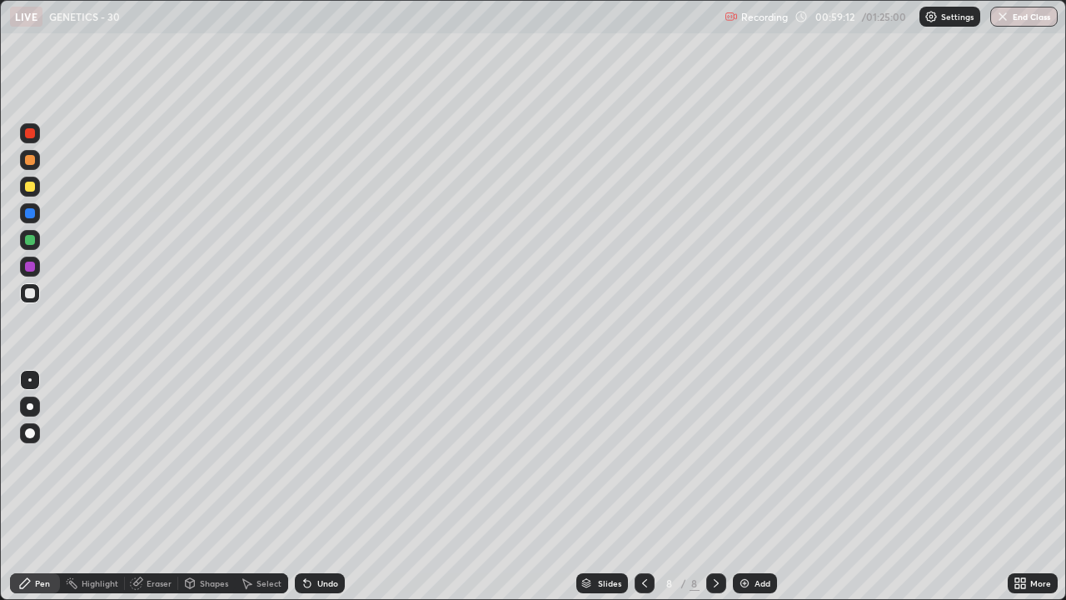
click at [29, 188] on div at bounding box center [30, 187] width 10 height 10
click at [743, 458] on img at bounding box center [744, 583] width 13 height 13
click at [27, 291] on div at bounding box center [30, 293] width 10 height 10
click at [315, 458] on div "Undo" at bounding box center [320, 583] width 50 height 20
click at [313, 458] on div "Undo" at bounding box center [320, 583] width 50 height 20
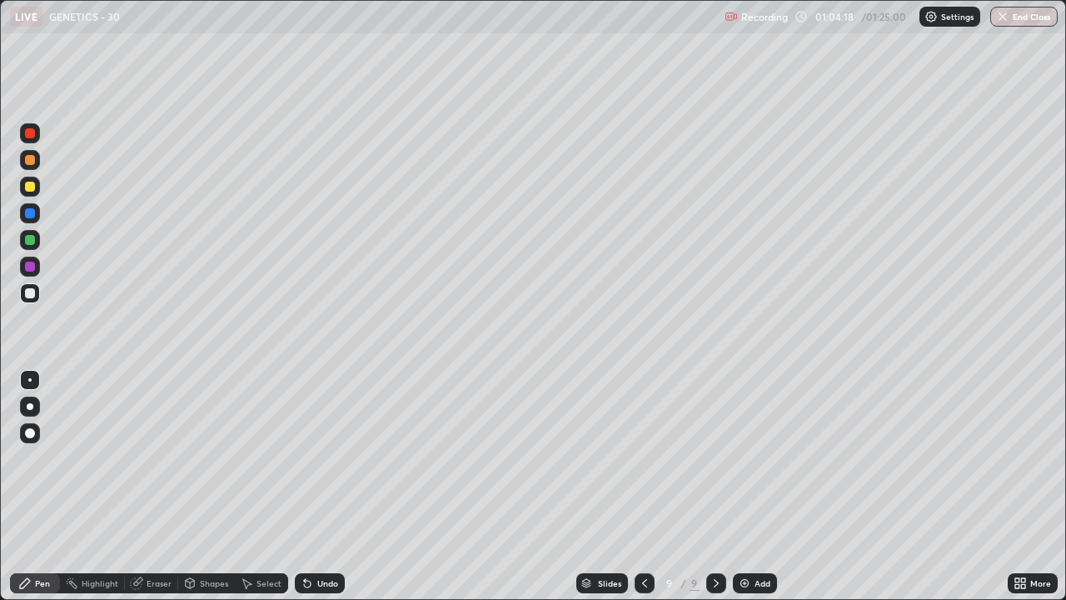
click at [313, 458] on div "Undo" at bounding box center [320, 583] width 50 height 20
click at [764, 458] on div "Add" at bounding box center [763, 583] width 16 height 8
click at [26, 191] on div at bounding box center [30, 187] width 20 height 20
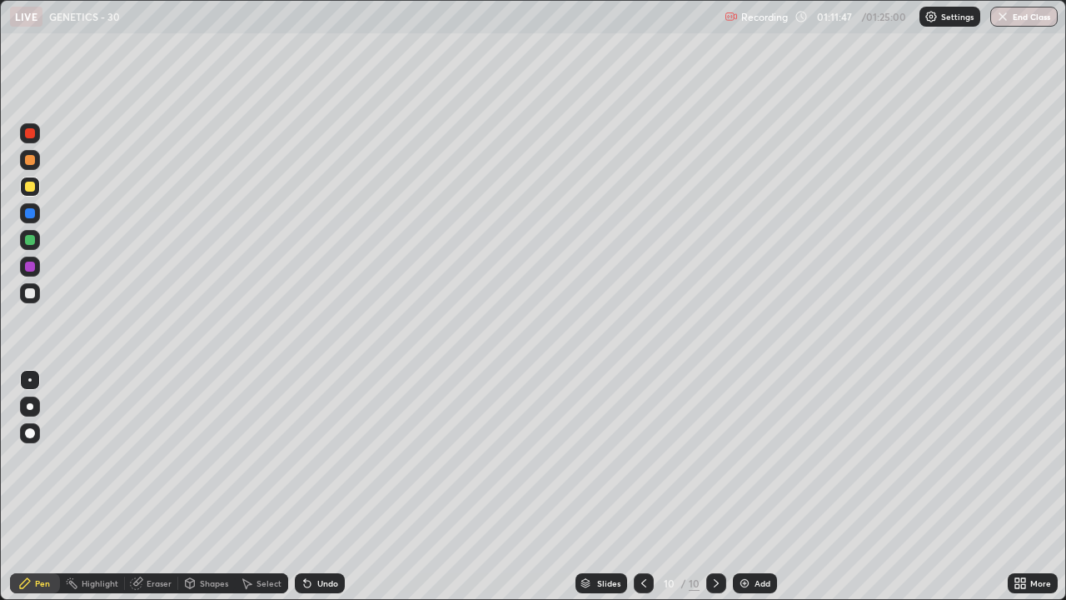
click at [30, 297] on div at bounding box center [30, 293] width 10 height 10
click at [33, 188] on div at bounding box center [30, 187] width 10 height 10
click at [325, 458] on div "Undo" at bounding box center [327, 583] width 21 height 8
click at [320, 458] on div "Undo" at bounding box center [327, 583] width 21 height 8
click at [322, 458] on div "Undo" at bounding box center [327, 583] width 21 height 8
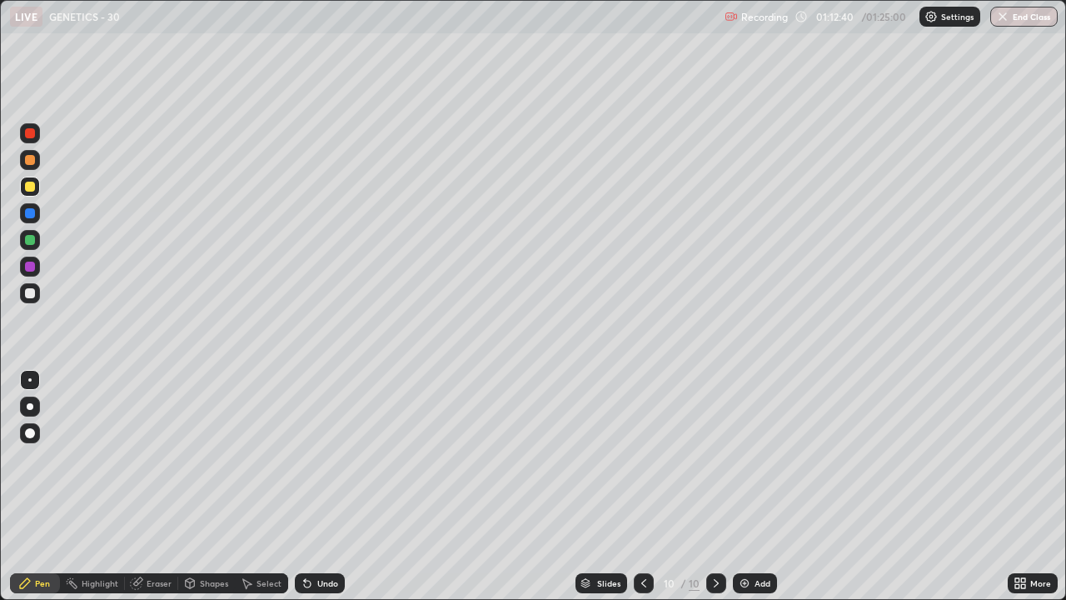
click at [326, 458] on div "Undo" at bounding box center [327, 583] width 21 height 8
click at [32, 294] on div at bounding box center [30, 293] width 10 height 10
click at [27, 191] on div at bounding box center [30, 187] width 10 height 10
click at [32, 294] on div at bounding box center [30, 293] width 10 height 10
click at [323, 458] on div "Undo" at bounding box center [327, 583] width 21 height 8
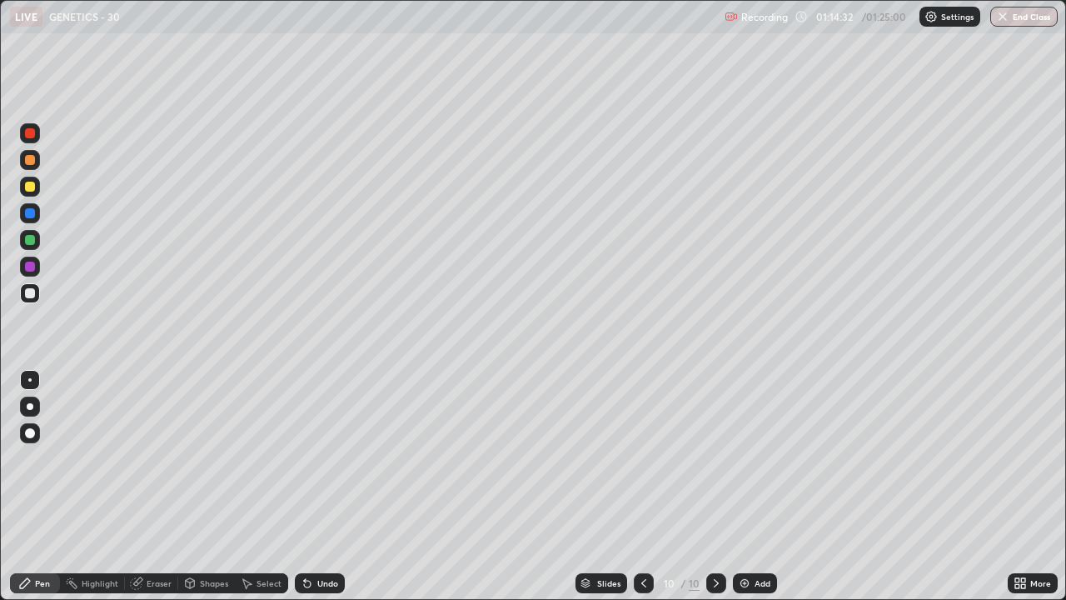
click at [32, 189] on div at bounding box center [30, 187] width 10 height 10
click at [1031, 22] on button "End Class" at bounding box center [1025, 17] width 66 height 20
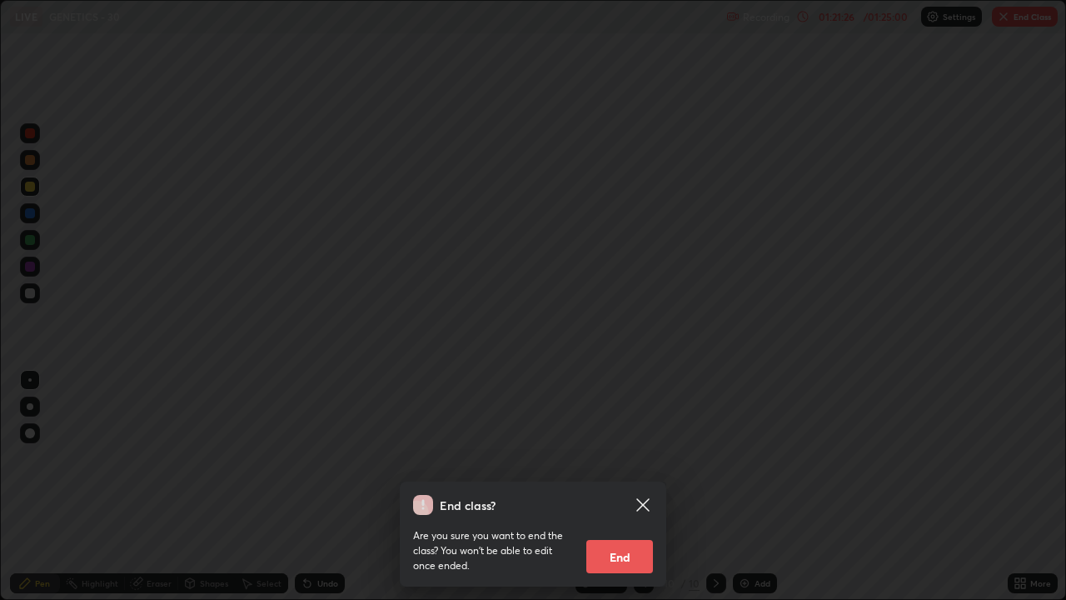
click at [628, 458] on button "End" at bounding box center [620, 556] width 67 height 33
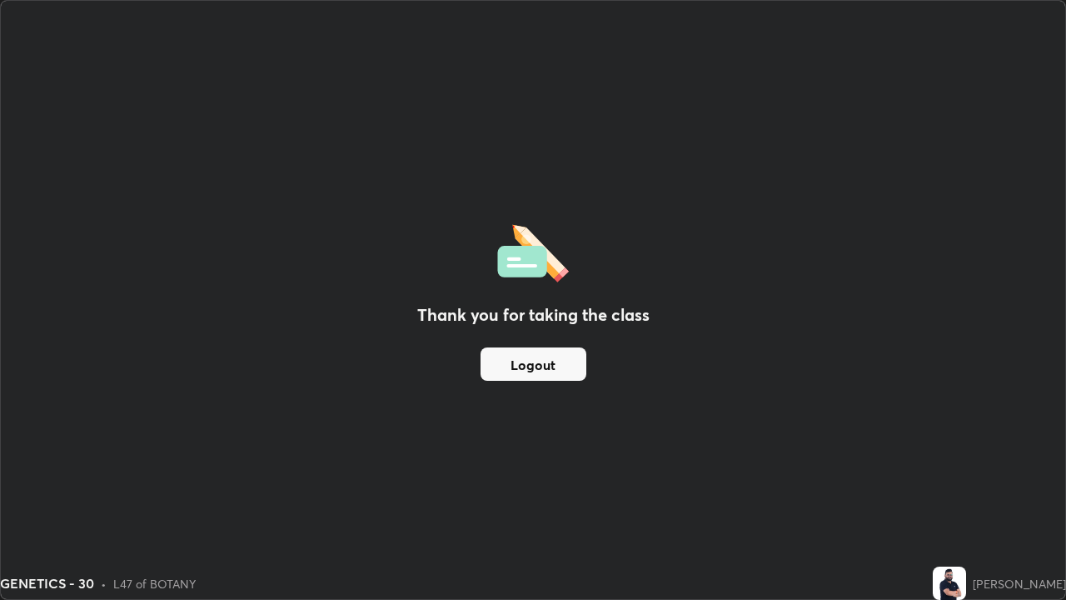
click at [568, 359] on button "Logout" at bounding box center [534, 363] width 106 height 33
